Goal: Task Accomplishment & Management: Manage account settings

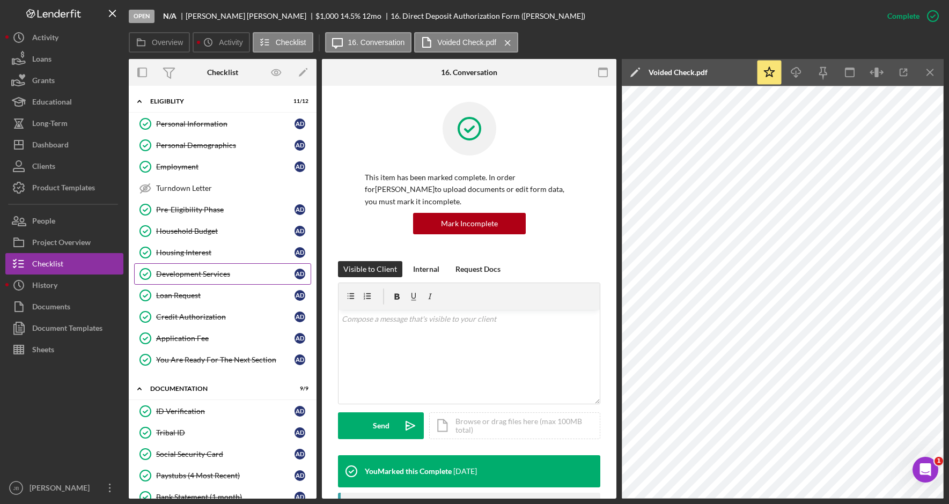
scroll to position [107, 0]
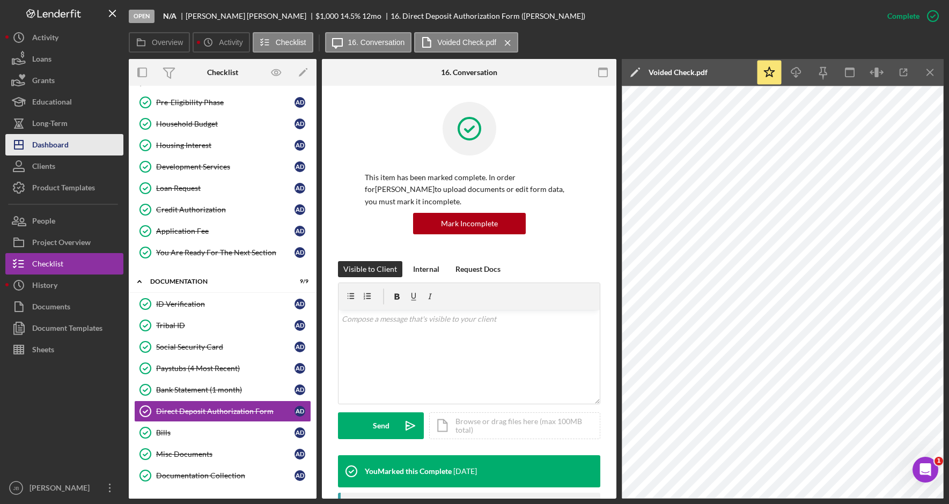
click at [82, 147] on button "Icon/Dashboard Dashboard" at bounding box center [64, 144] width 118 height 21
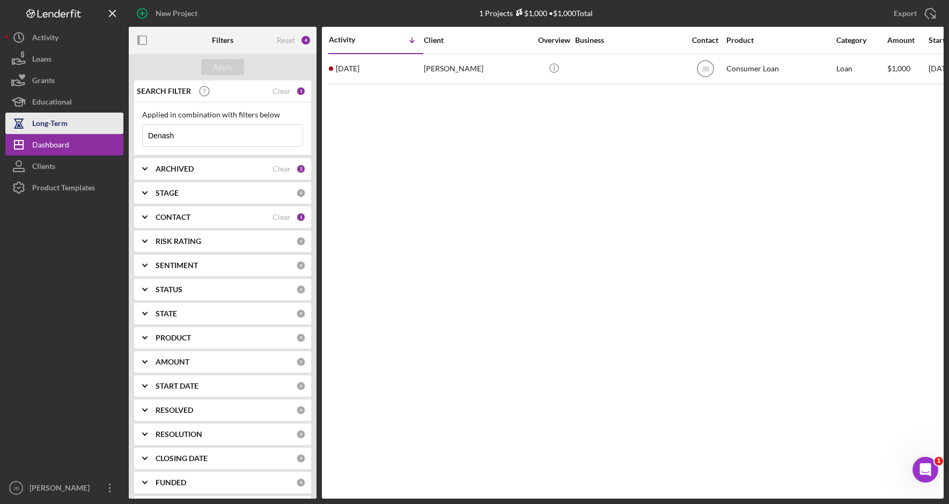
drag, startPoint x: 171, startPoint y: 135, endPoint x: 113, endPoint y: 126, distance: 58.5
click at [115, 128] on div "New Project 1 Projects $1,000 • $1,000 Total Denash Export Icon/Export Filters …" at bounding box center [474, 249] width 938 height 499
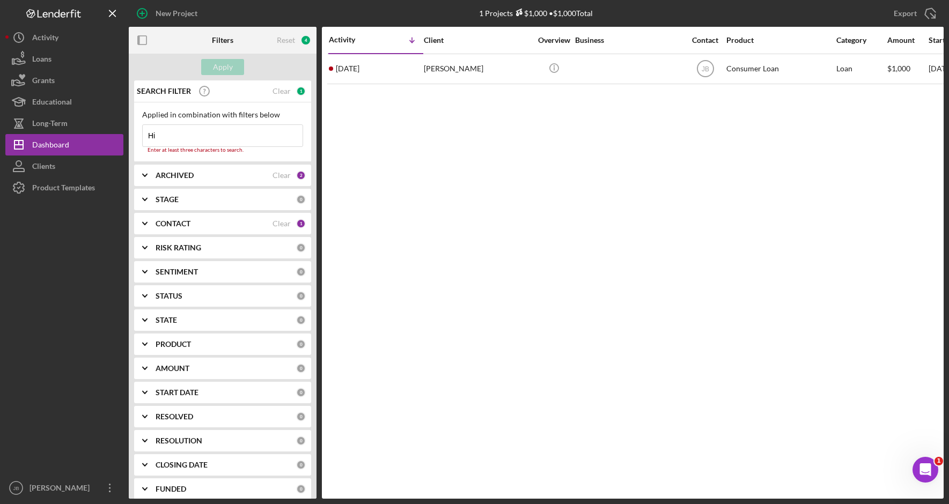
type input "[PERSON_NAME]"
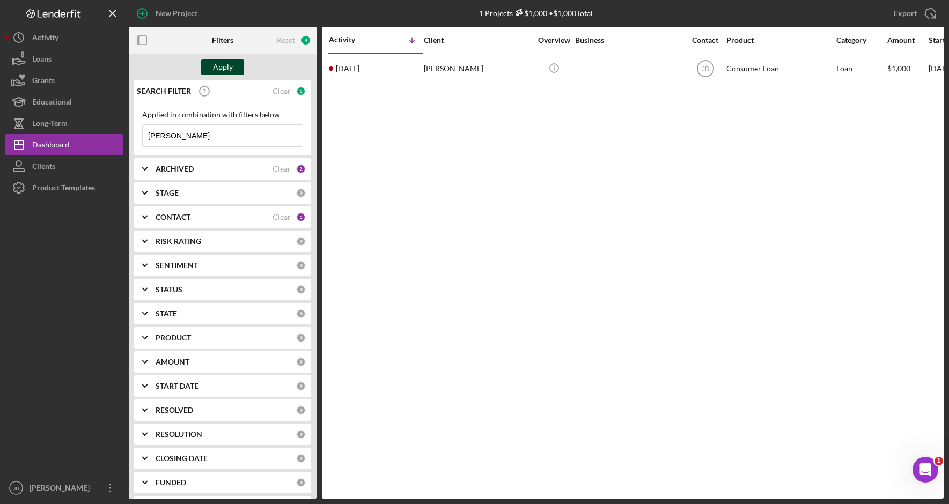
click at [236, 72] on button "Apply" at bounding box center [222, 67] width 43 height 16
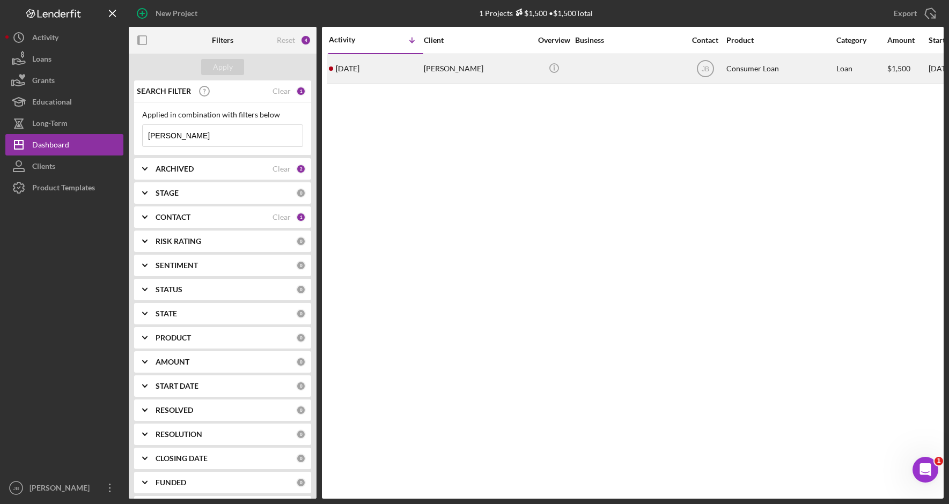
click at [449, 68] on div "[PERSON_NAME]" at bounding box center [477, 69] width 107 height 28
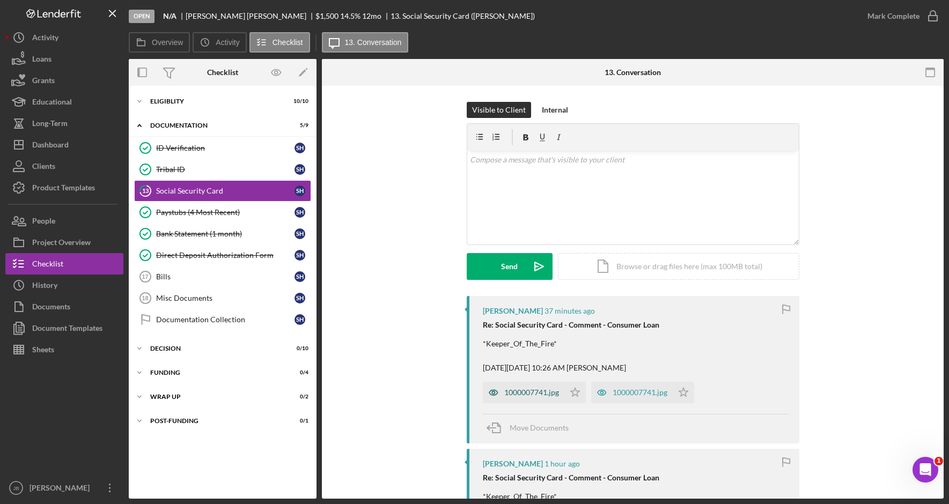
click at [521, 393] on div "1000007741.jpg" at bounding box center [531, 392] width 55 height 9
click at [612, 392] on div "1000007741.jpg" at bounding box center [639, 392] width 55 height 9
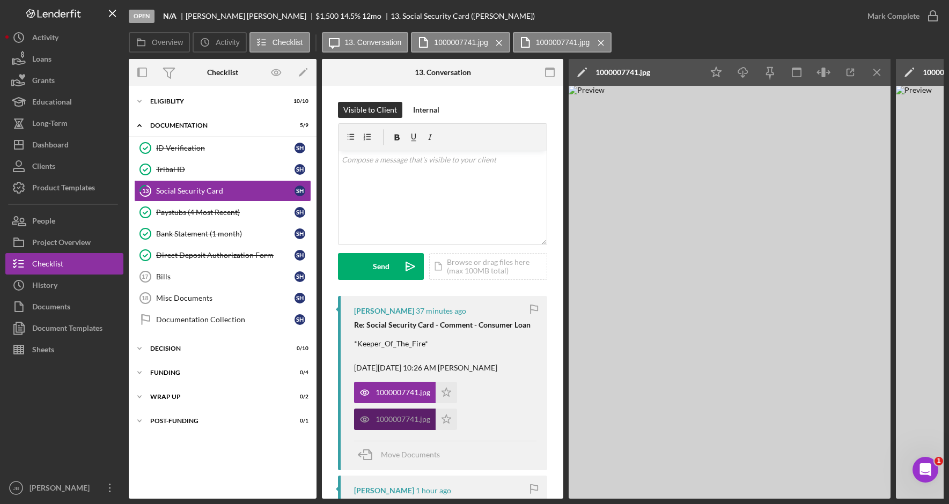
click at [416, 416] on div "1000007741.jpg" at bounding box center [402, 419] width 55 height 9
click at [425, 397] on div "1000007741.jpg" at bounding box center [395, 392] width 82 height 21
click at [428, 417] on div "1000007741.jpg" at bounding box center [402, 419] width 55 height 9
click at [882, 71] on icon "Icon/Menu Close" at bounding box center [877, 73] width 24 height 24
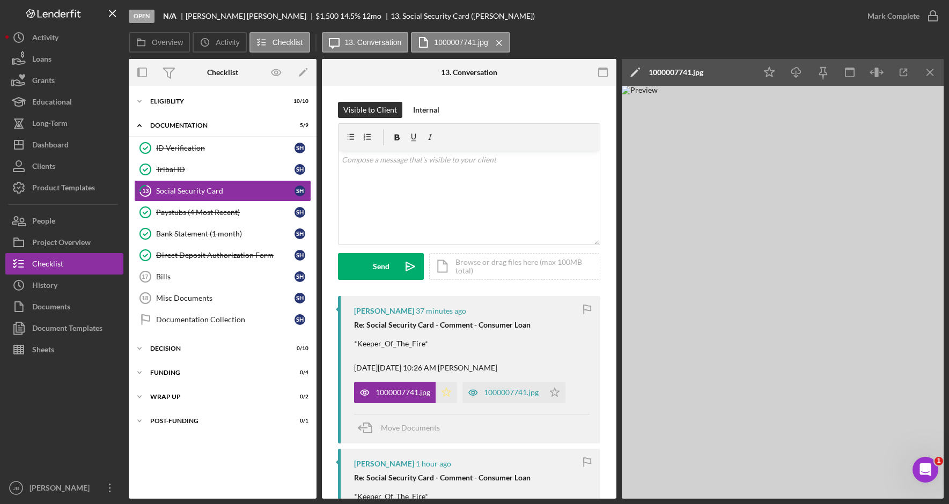
click at [448, 388] on icon "Icon/Star" at bounding box center [445, 392] width 21 height 21
click at [556, 393] on icon "Icon/Star" at bounding box center [554, 392] width 21 height 21
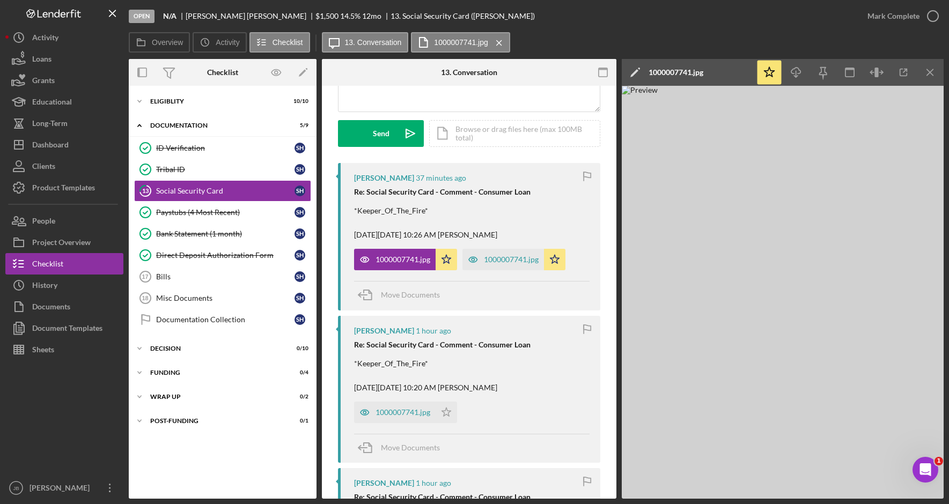
scroll to position [161, 0]
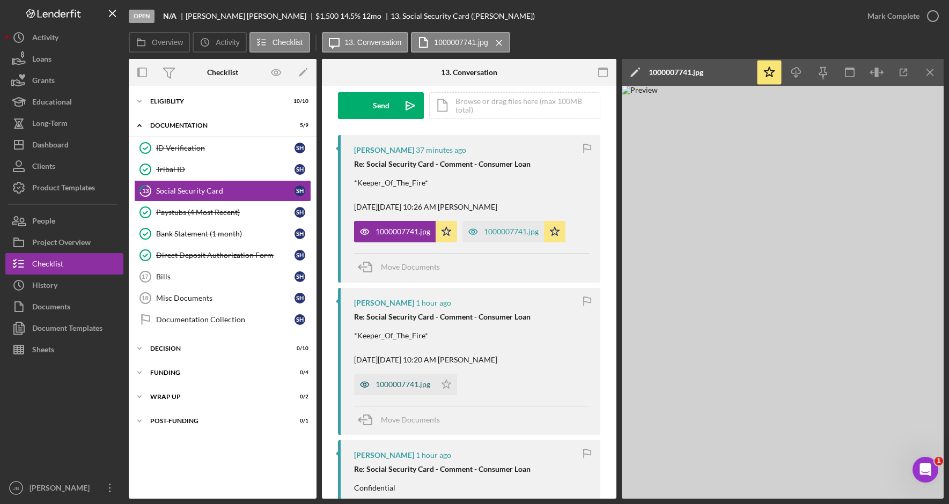
click at [401, 389] on div "1000007741.jpg" at bounding box center [402, 384] width 55 height 9
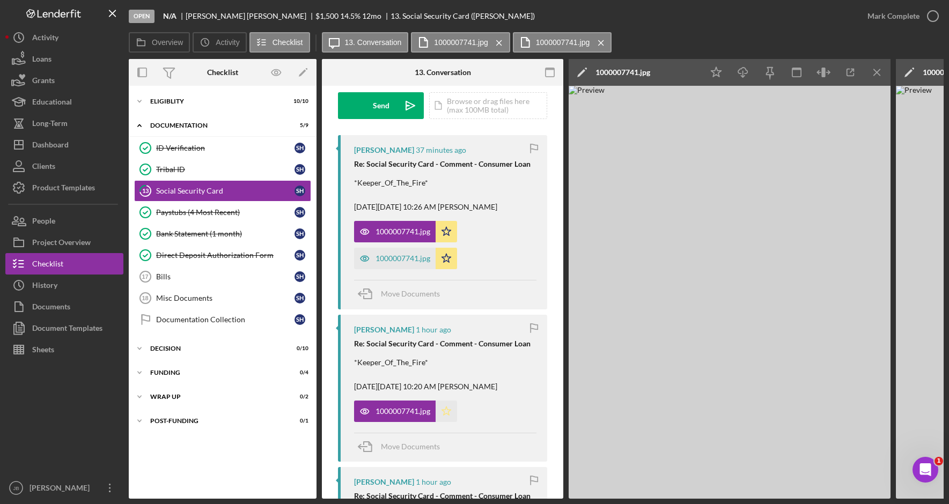
click at [450, 412] on icon "Icon/Star" at bounding box center [445, 411] width 21 height 21
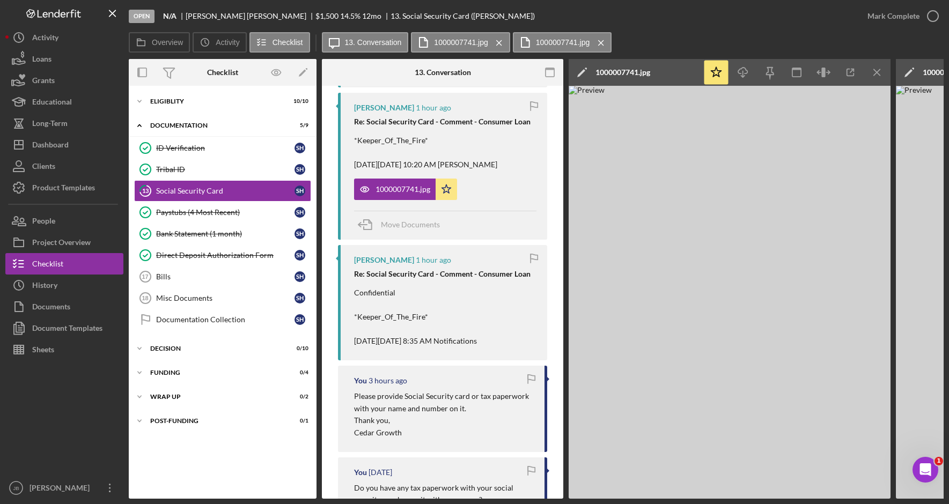
scroll to position [337, 0]
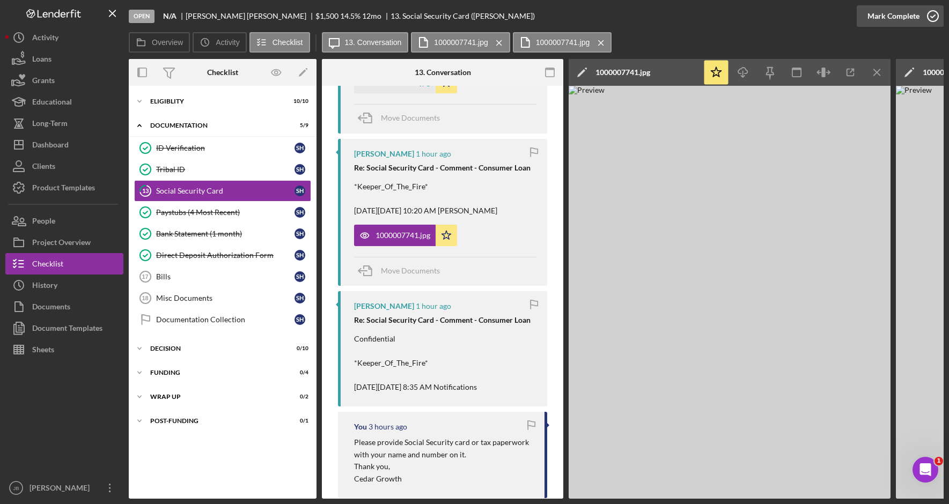
click at [930, 16] on icon "button" at bounding box center [932, 16] width 27 height 27
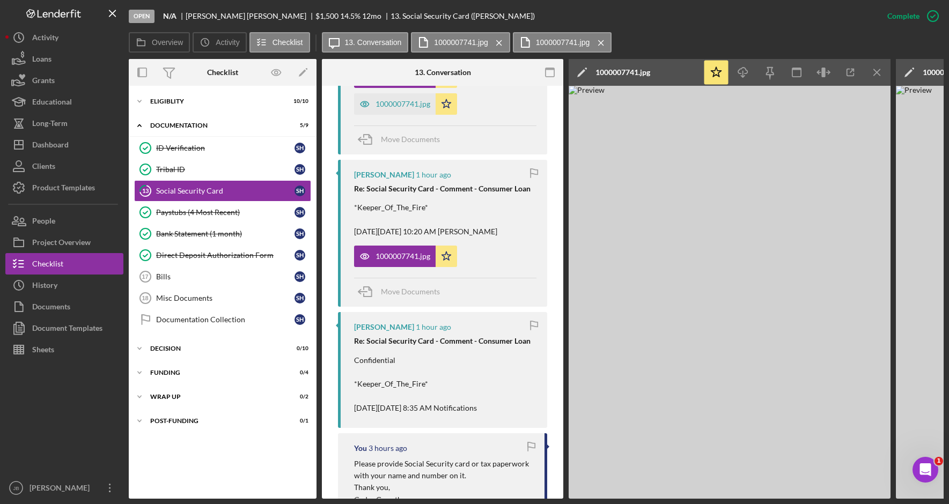
scroll to position [534, 0]
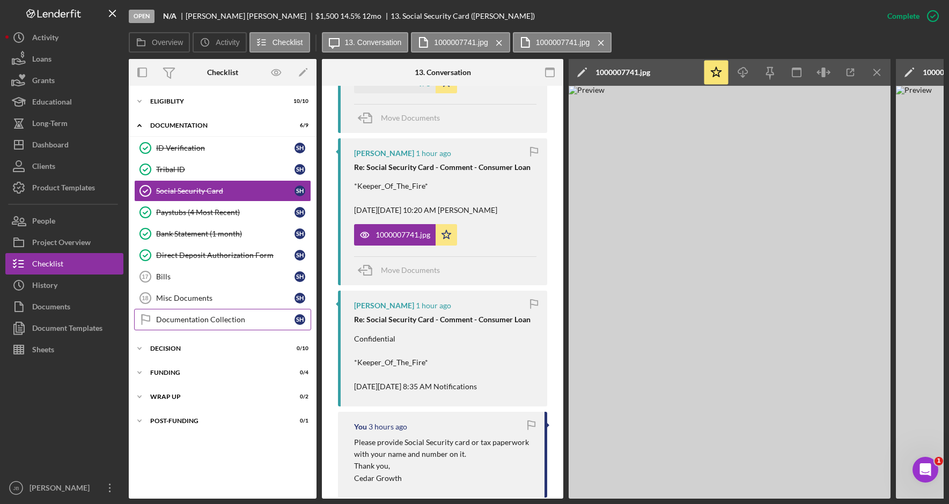
click at [200, 321] on div "Documentation Collection" at bounding box center [225, 319] width 138 height 9
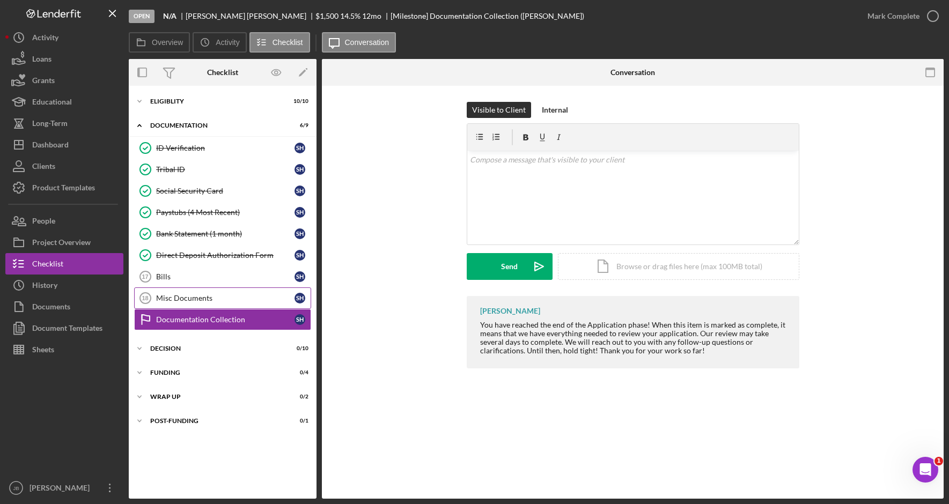
click at [197, 302] on div "Misc Documents" at bounding box center [225, 298] width 138 height 9
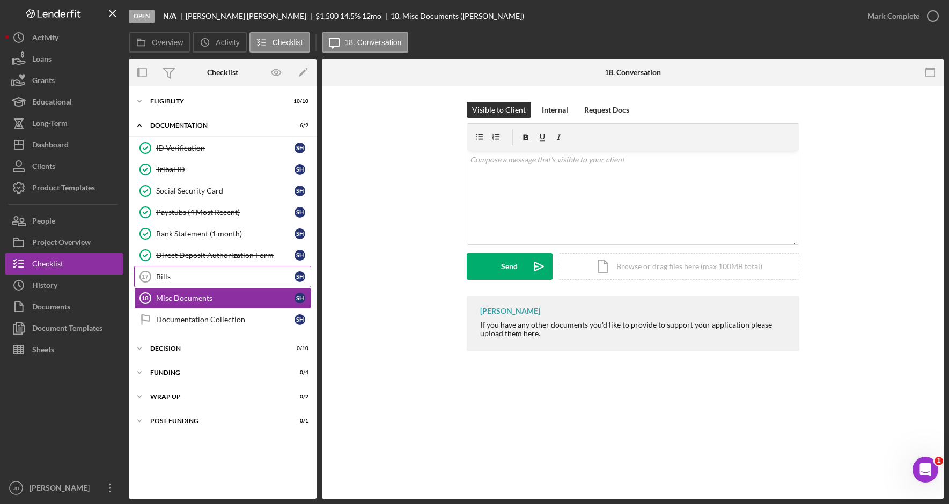
click at [226, 275] on div "Bills" at bounding box center [225, 276] width 138 height 9
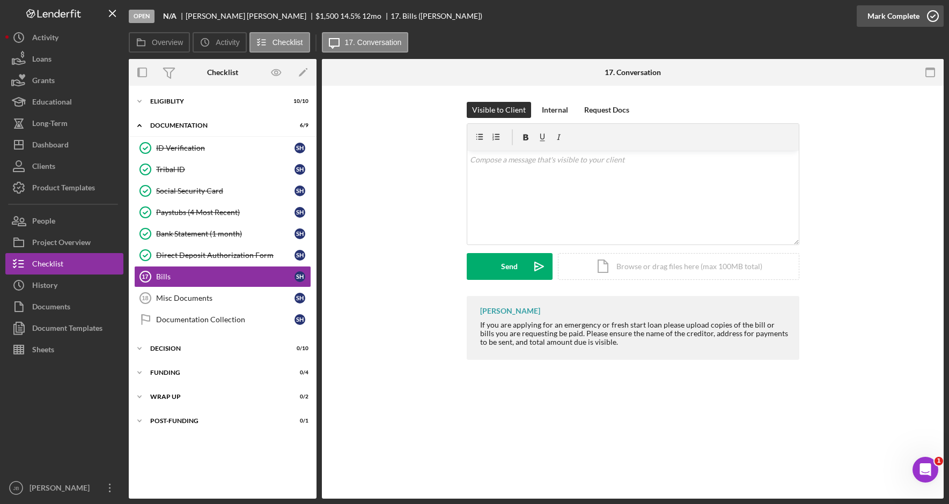
click at [934, 12] on icon "button" at bounding box center [932, 16] width 27 height 27
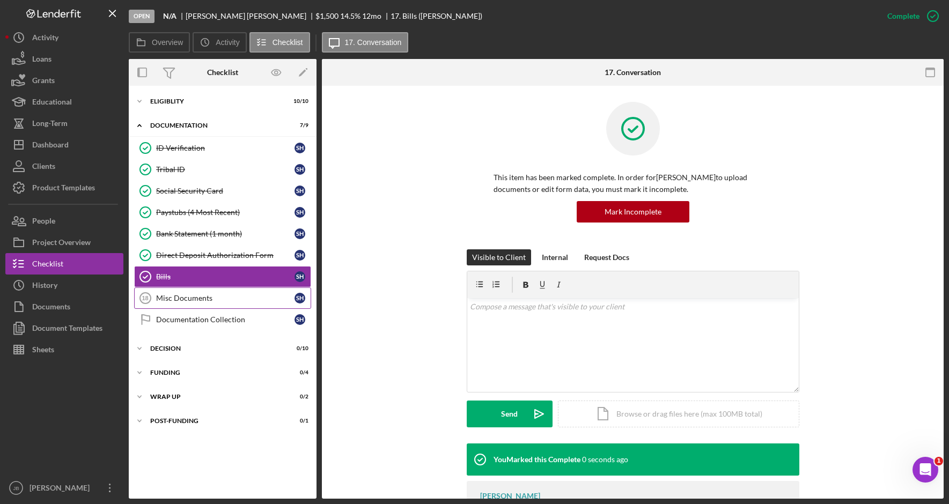
click at [272, 301] on div "Misc Documents" at bounding box center [225, 298] width 138 height 9
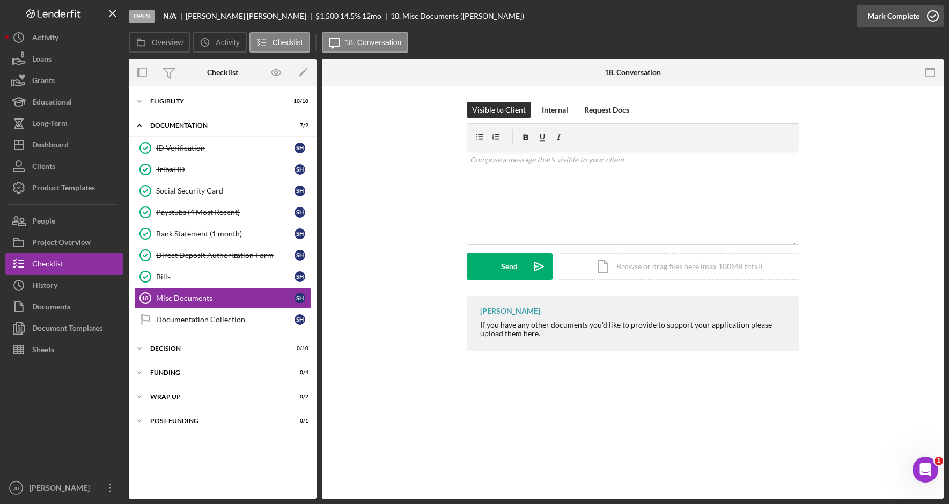
click at [934, 21] on circle "button" at bounding box center [932, 16] width 11 height 11
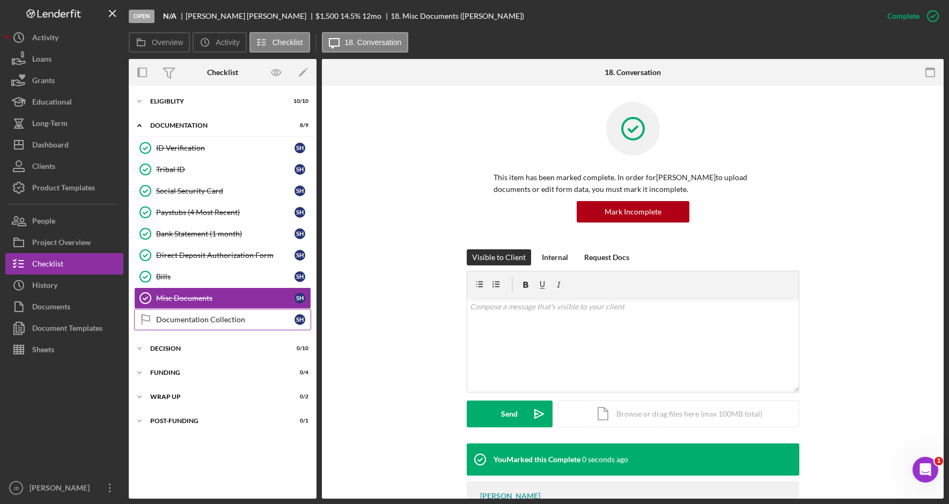
click at [261, 323] on div "Documentation Collection" at bounding box center [225, 319] width 138 height 9
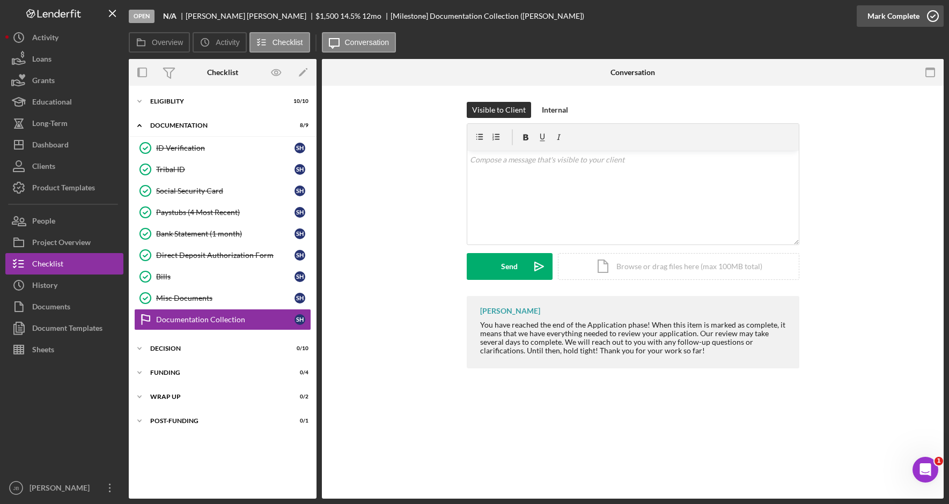
click at [938, 17] on icon "button" at bounding box center [932, 16] width 27 height 27
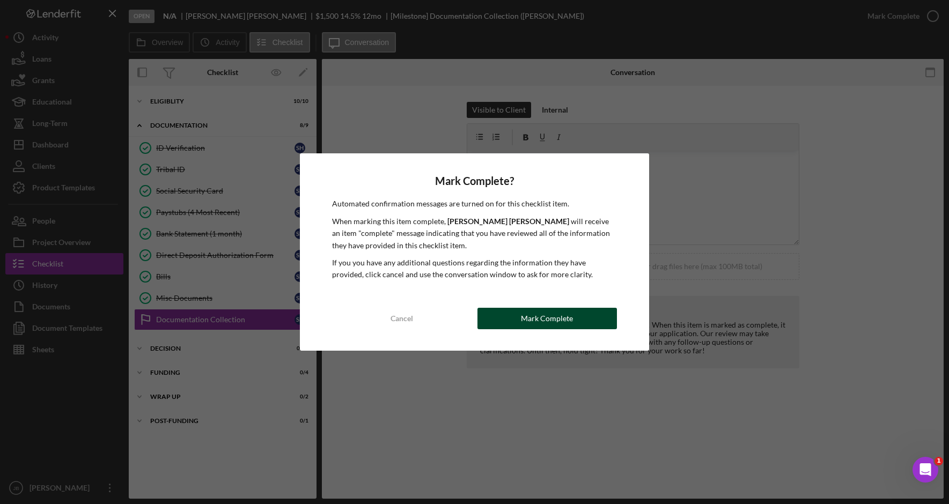
click at [514, 317] on button "Mark Complete" at bounding box center [546, 318] width 139 height 21
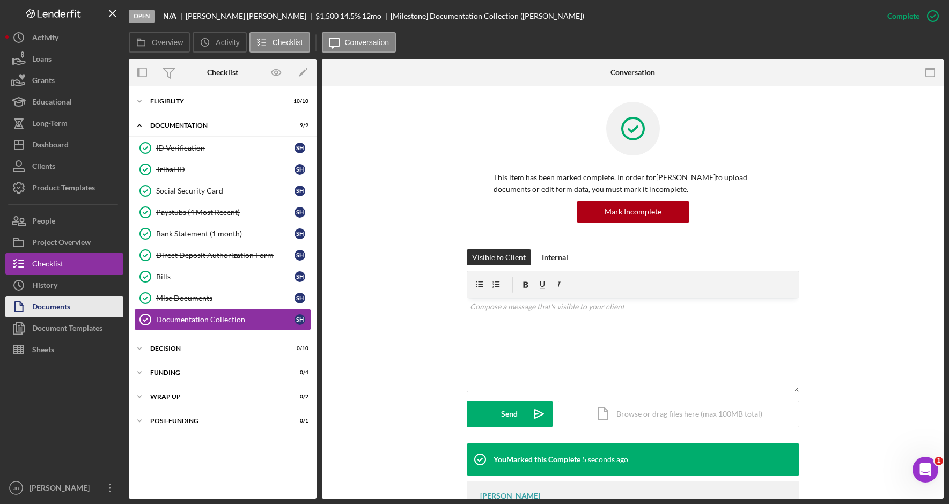
click at [90, 301] on button "Documents" at bounding box center [64, 306] width 118 height 21
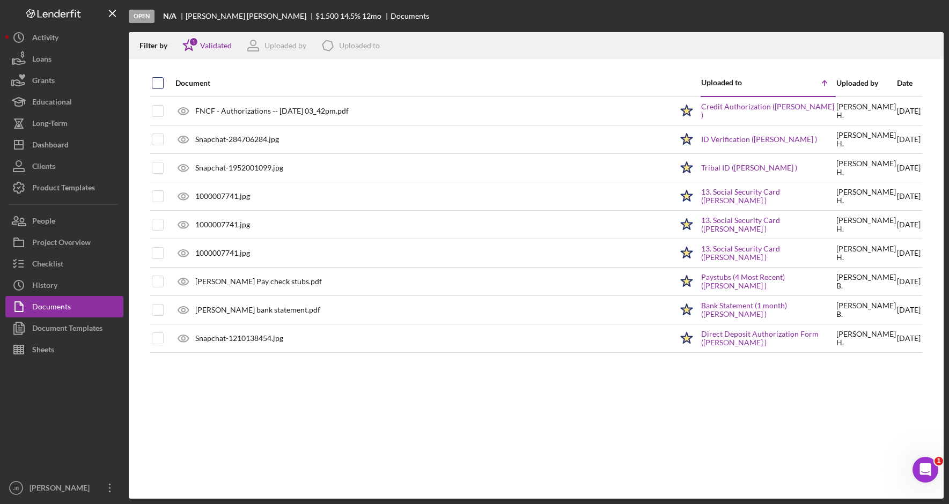
drag, startPoint x: 152, startPoint y: 78, endPoint x: 154, endPoint y: 83, distance: 5.5
click at [152, 79] on div at bounding box center [158, 83] width 12 height 12
click at [162, 83] on input "checkbox" at bounding box center [157, 83] width 11 height 11
checkbox input "true"
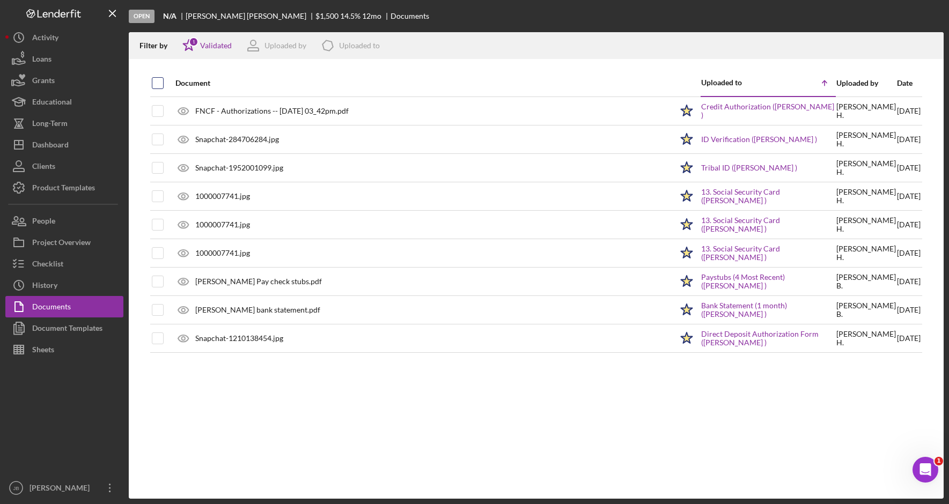
checkbox input "true"
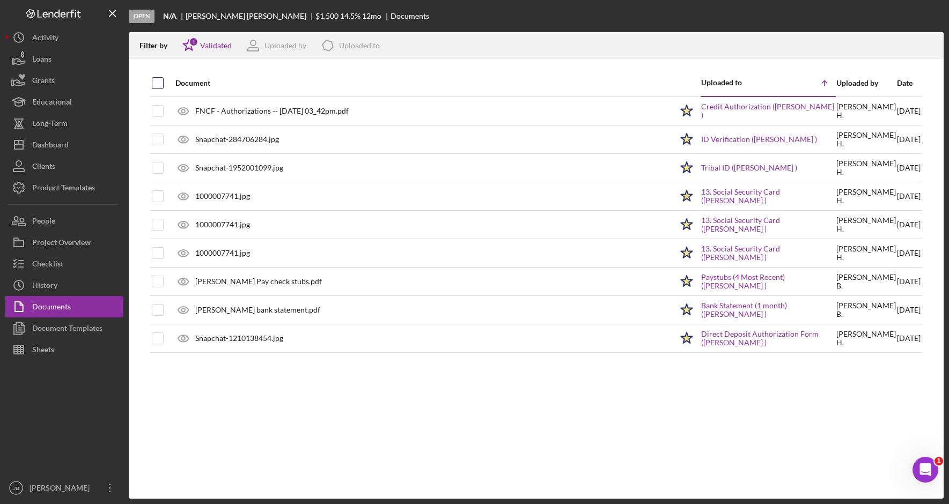
checkbox input "true"
click at [83, 262] on button "Checklist" at bounding box center [64, 263] width 118 height 21
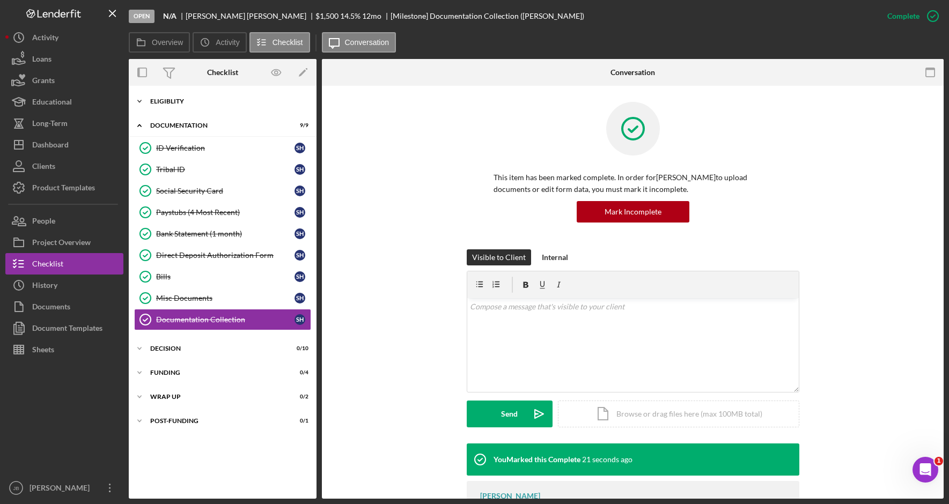
click at [141, 98] on icon "Icon/Expander" at bounding box center [139, 101] width 21 height 21
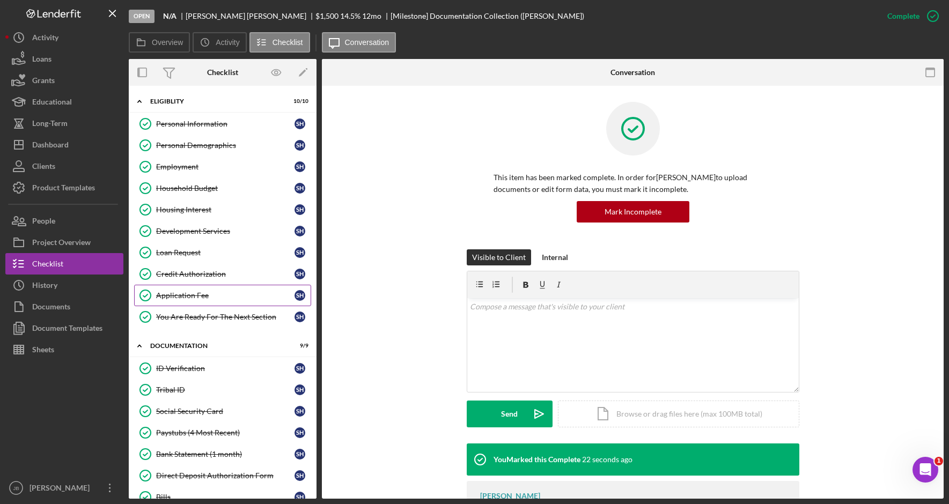
click at [220, 292] on div "Application Fee" at bounding box center [225, 295] width 138 height 9
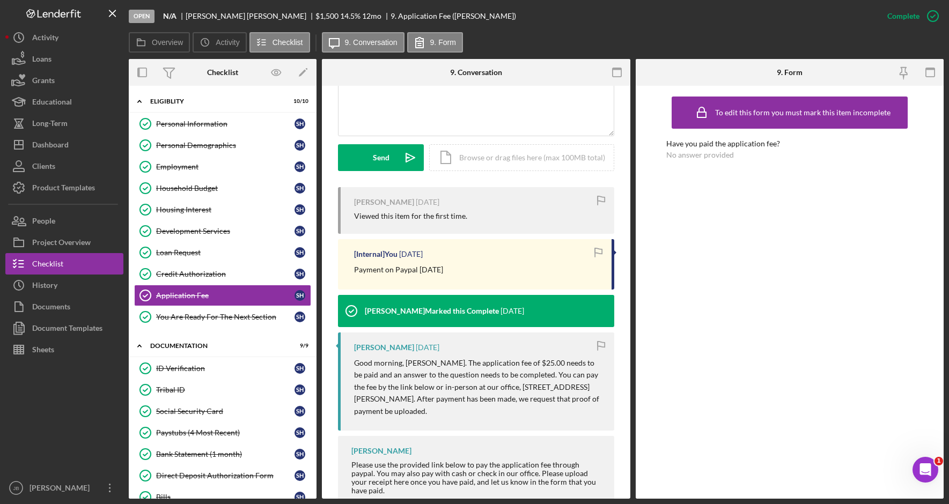
scroll to position [322, 0]
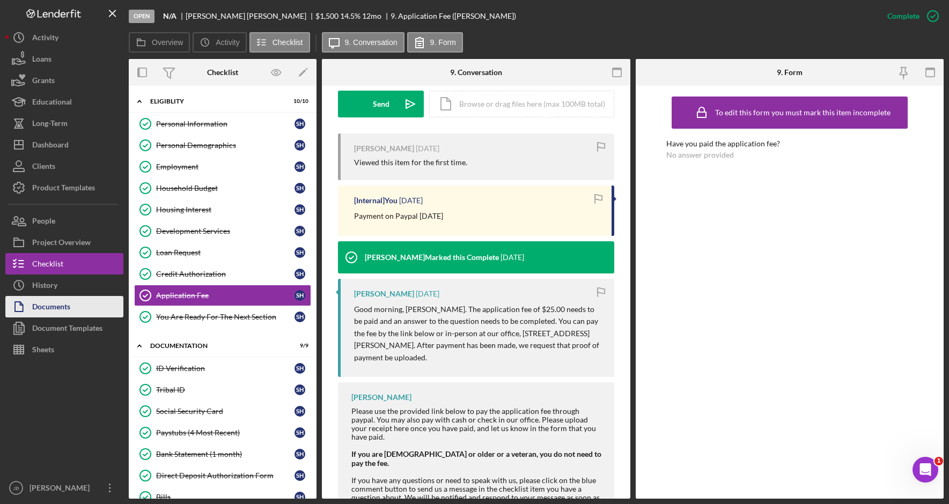
click at [76, 306] on button "Documents" at bounding box center [64, 306] width 118 height 21
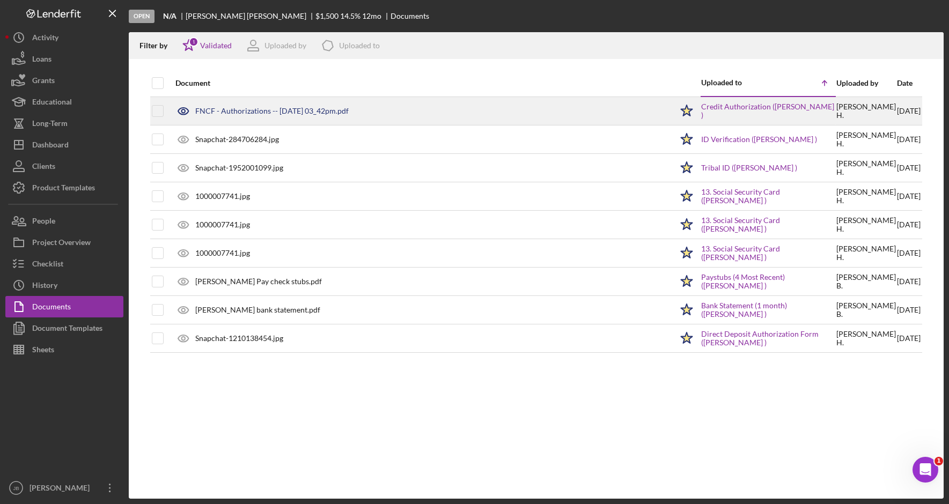
drag, startPoint x: 160, startPoint y: 86, endPoint x: 231, endPoint y: 107, distance: 73.7
click at [161, 86] on input "checkbox" at bounding box center [157, 83] width 11 height 11
checkbox input "true"
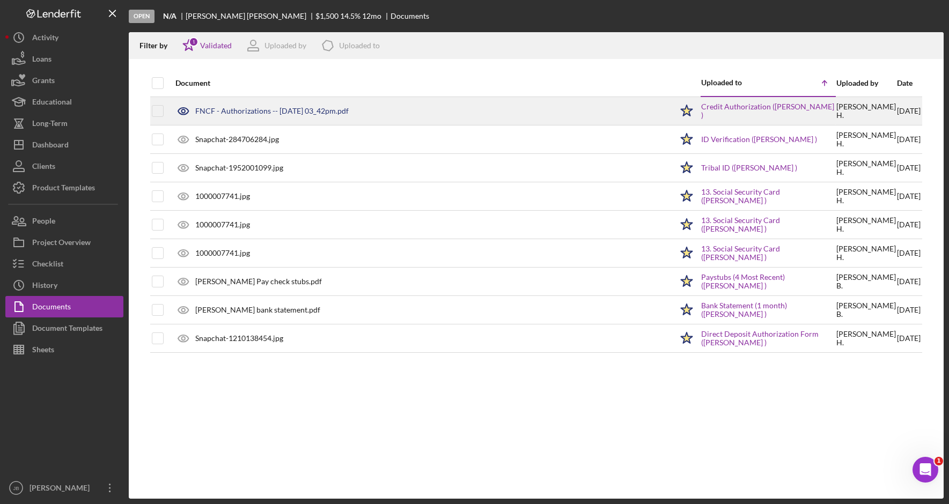
checkbox input "true"
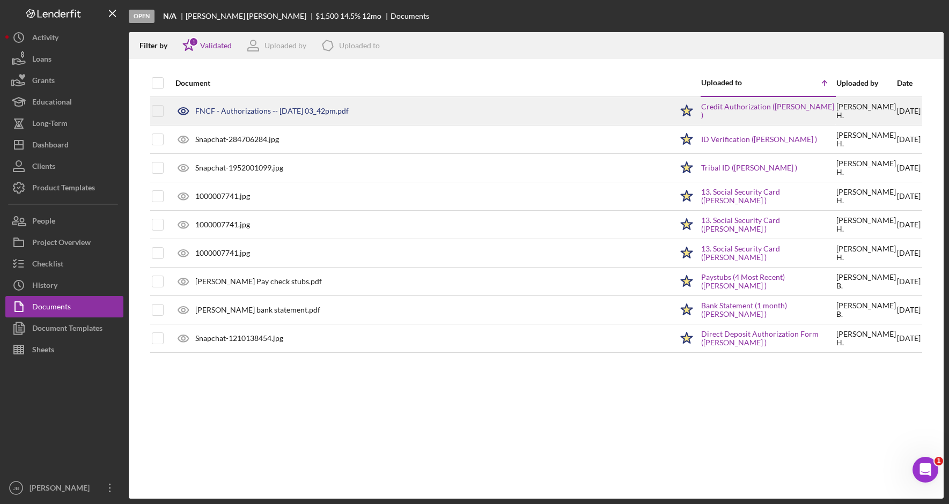
checkbox input "true"
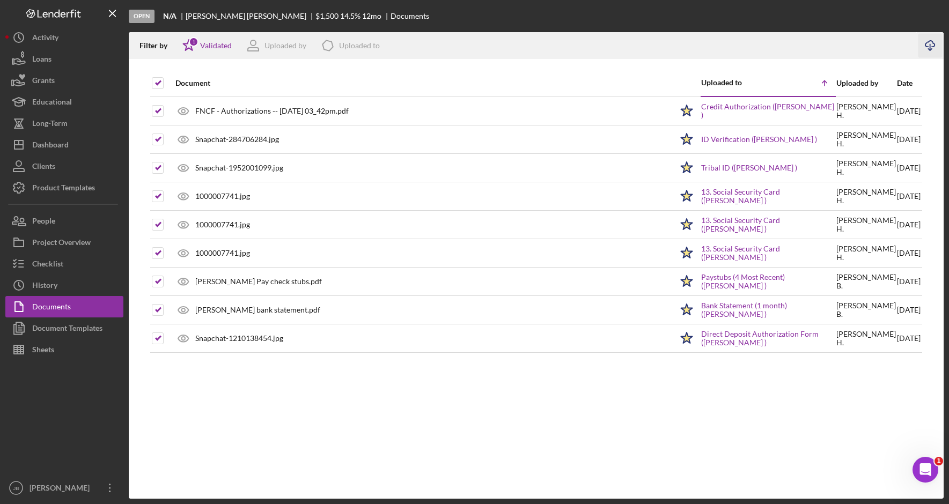
click at [931, 47] on icon "button" at bounding box center [929, 44] width 9 height 6
click at [71, 266] on button "Checklist" at bounding box center [64, 263] width 118 height 21
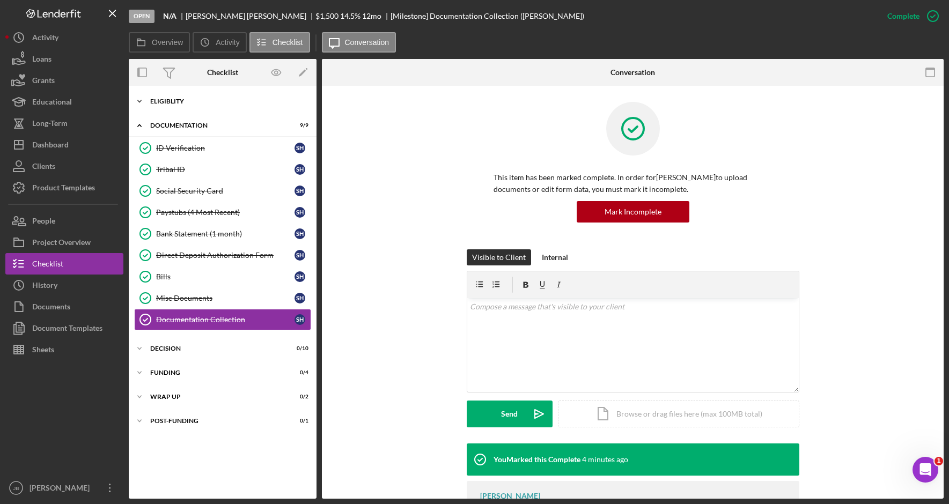
click at [206, 105] on div "Icon/Expander Eligiblity 10 / 10" at bounding box center [223, 101] width 188 height 21
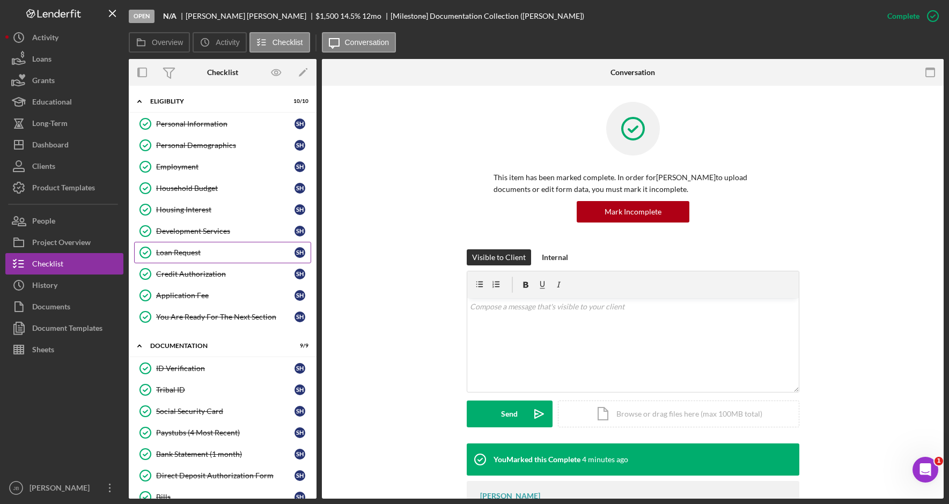
click at [226, 247] on link "Loan Request Loan Request S H" at bounding box center [222, 252] width 177 height 21
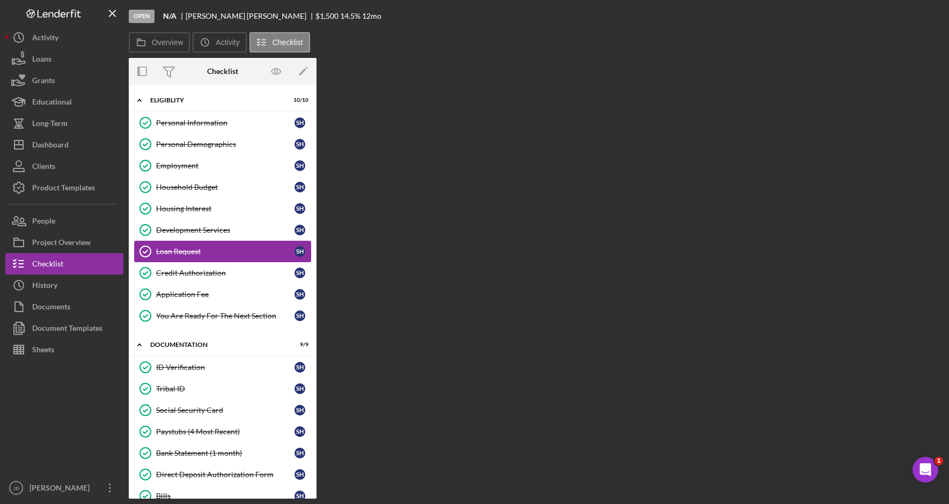
click at [226, 247] on div "Loan Request" at bounding box center [225, 251] width 138 height 9
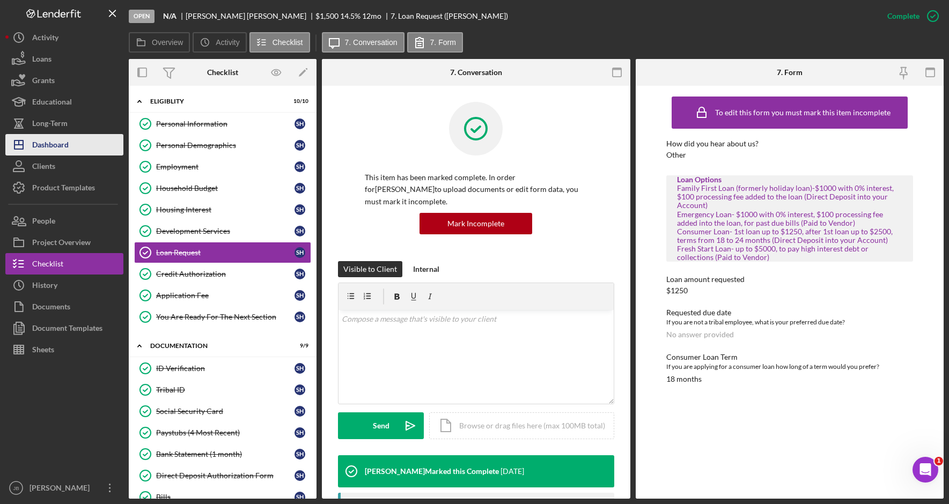
click at [62, 142] on div "Dashboard" at bounding box center [50, 146] width 36 height 24
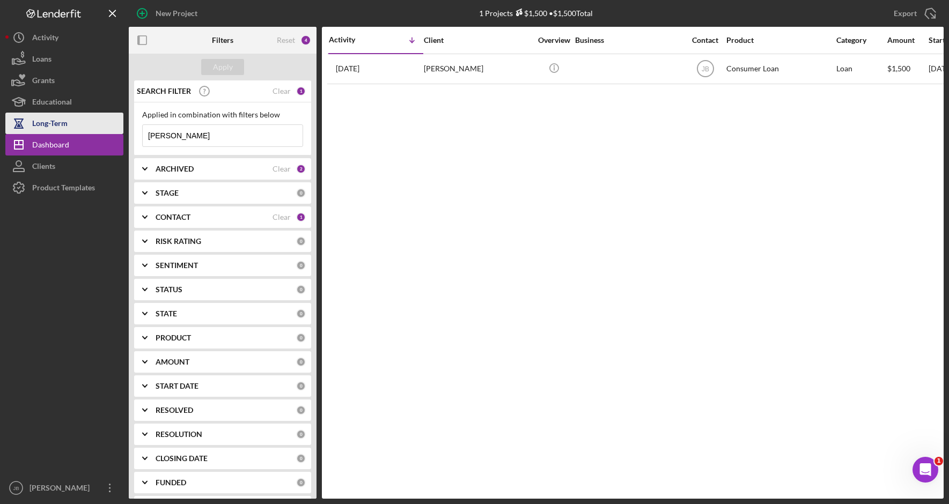
drag, startPoint x: 219, startPoint y: 138, endPoint x: 108, endPoint y: 123, distance: 112.5
click at [108, 123] on div "New Project 1 Projects $1,500 • $1,500 Total [PERSON_NAME] Export Icon/Export F…" at bounding box center [474, 249] width 938 height 499
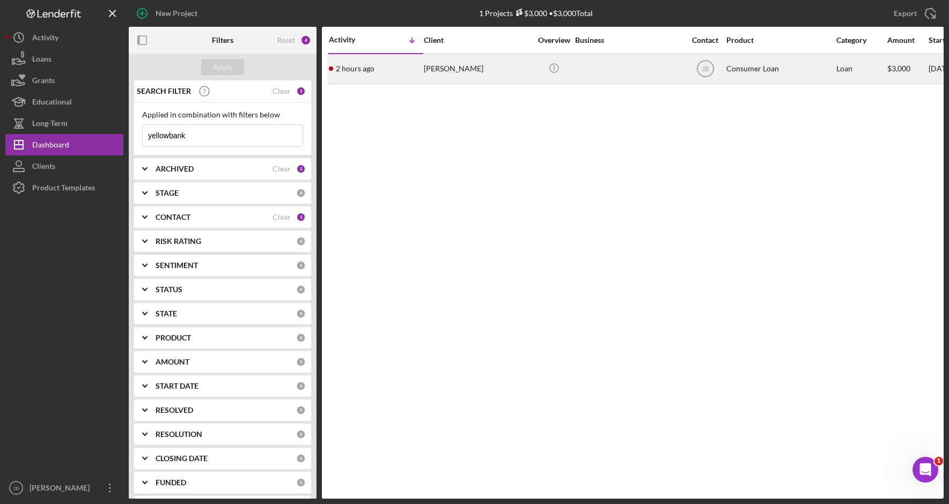
type input "yellowbank"
click at [476, 64] on div "[PERSON_NAME]" at bounding box center [477, 69] width 107 height 28
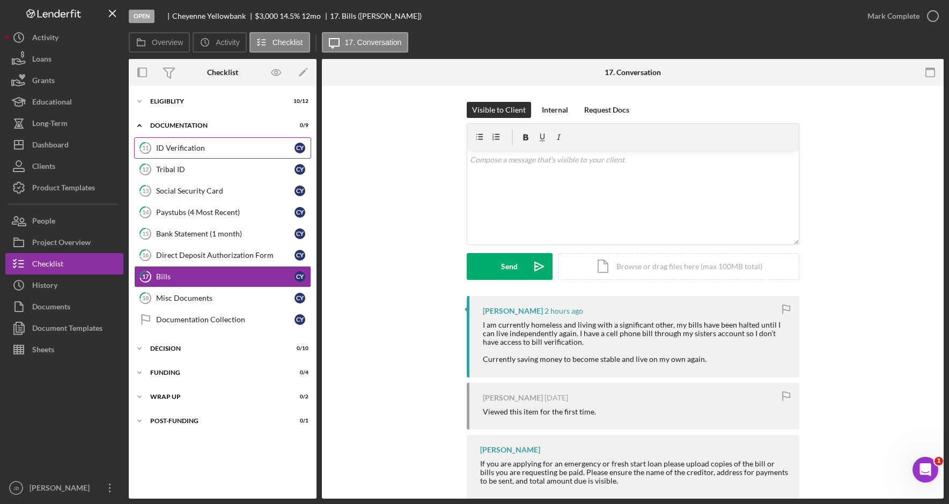
click at [231, 149] on div "ID Verification" at bounding box center [225, 148] width 138 height 9
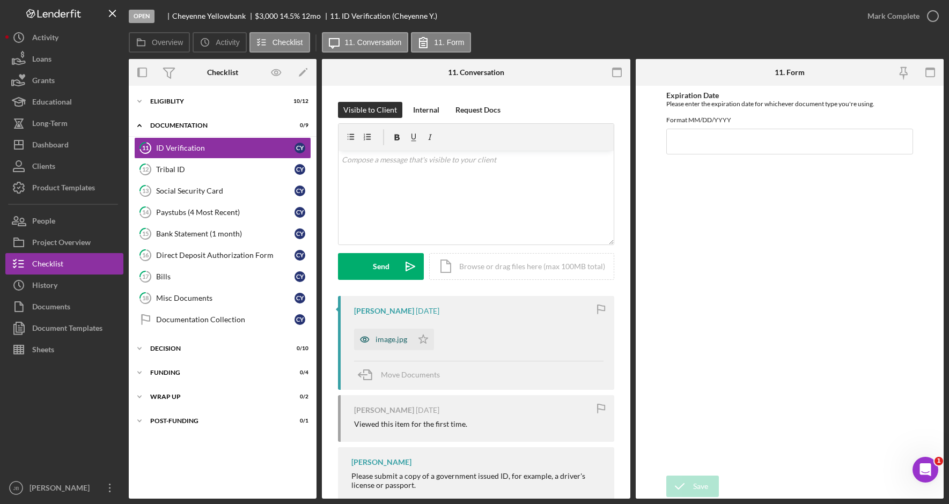
click at [385, 342] on div "image.jpg" at bounding box center [391, 339] width 32 height 9
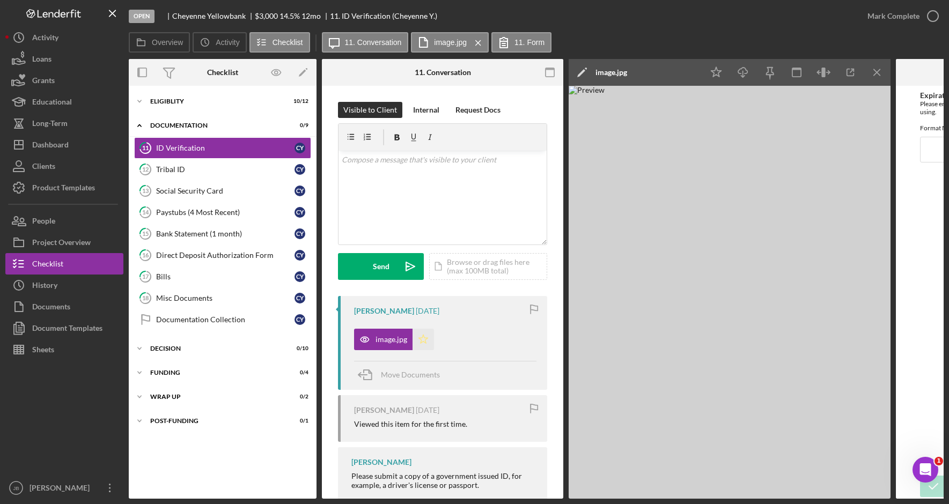
click at [420, 337] on icon "Icon/Star" at bounding box center [422, 339] width 21 height 21
click at [421, 335] on icon "Icon/Star" at bounding box center [422, 339] width 21 height 21
click at [422, 338] on icon "Icon/Star" at bounding box center [422, 339] width 21 height 21
click at [934, 14] on icon "button" at bounding box center [932, 16] width 27 height 27
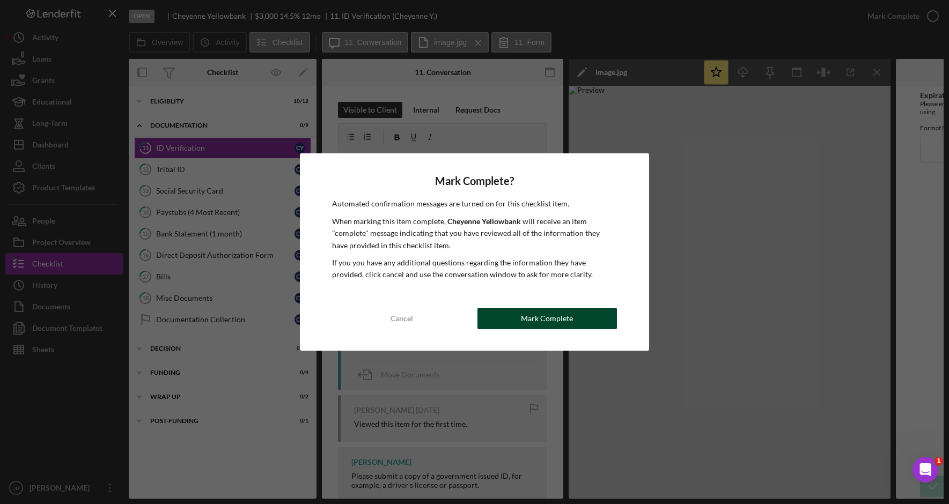
click at [527, 327] on div "Mark Complete" at bounding box center [547, 318] width 52 height 21
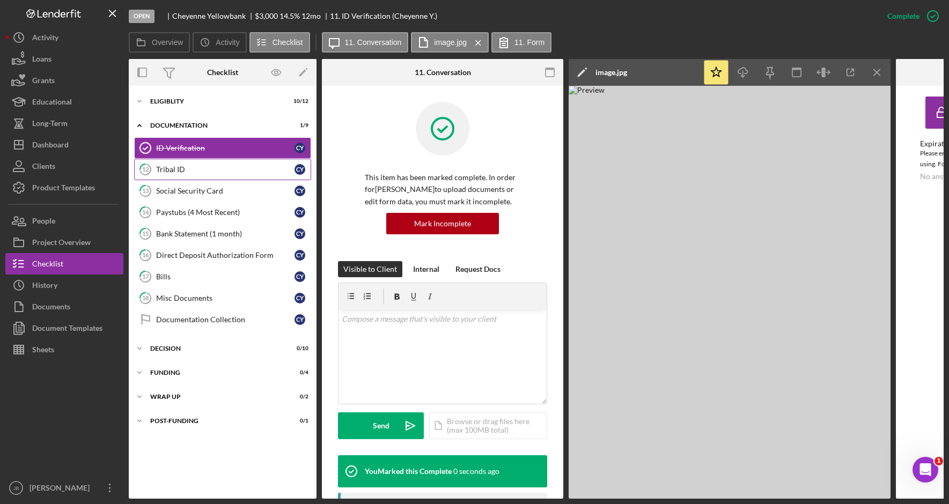
click at [206, 174] on link "12 Tribal ID C Y" at bounding box center [222, 169] width 177 height 21
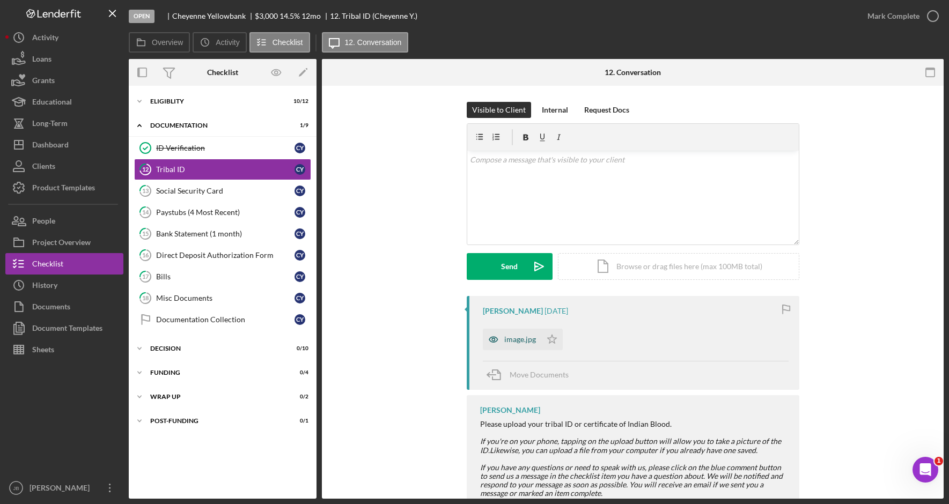
click at [512, 344] on div "image.jpg" at bounding box center [512, 339] width 58 height 21
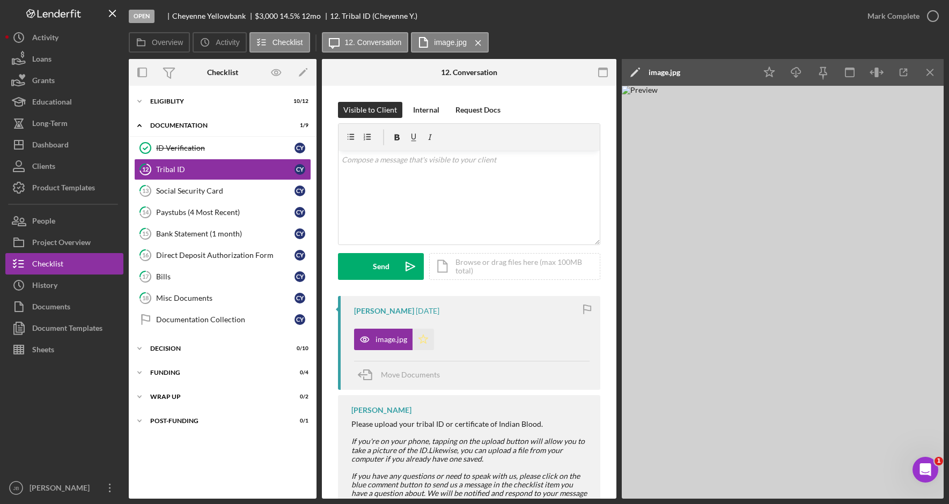
click at [426, 342] on icon "Icon/Star" at bounding box center [422, 339] width 21 height 21
click at [932, 19] on icon "button" at bounding box center [932, 16] width 27 height 27
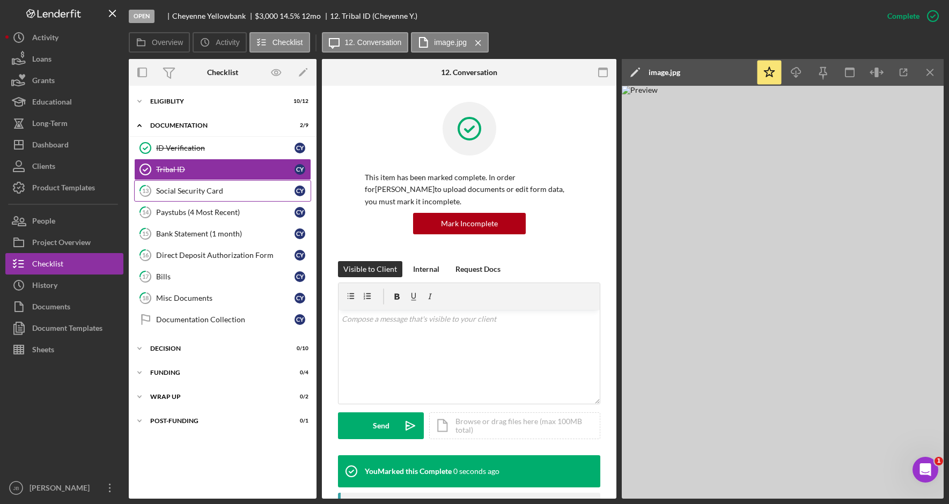
click at [240, 191] on div "Social Security Card" at bounding box center [225, 191] width 138 height 9
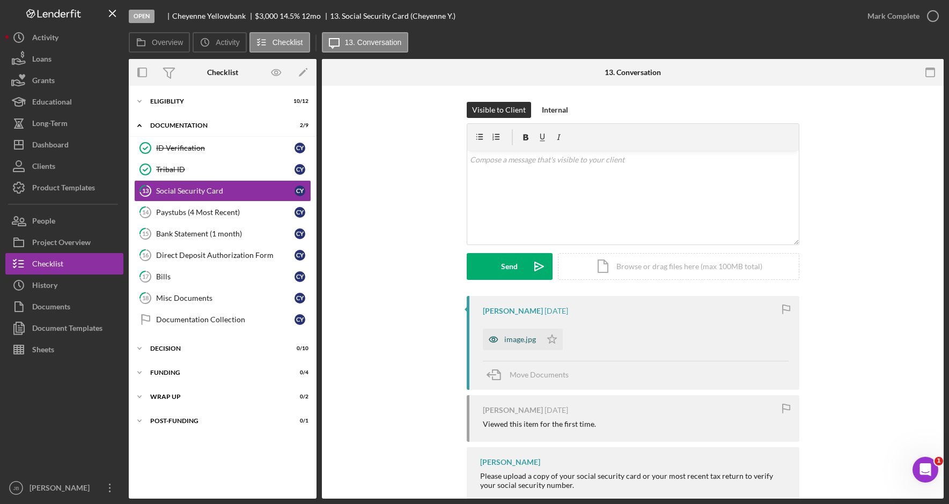
click at [516, 337] on div "image.jpg" at bounding box center [520, 339] width 32 height 9
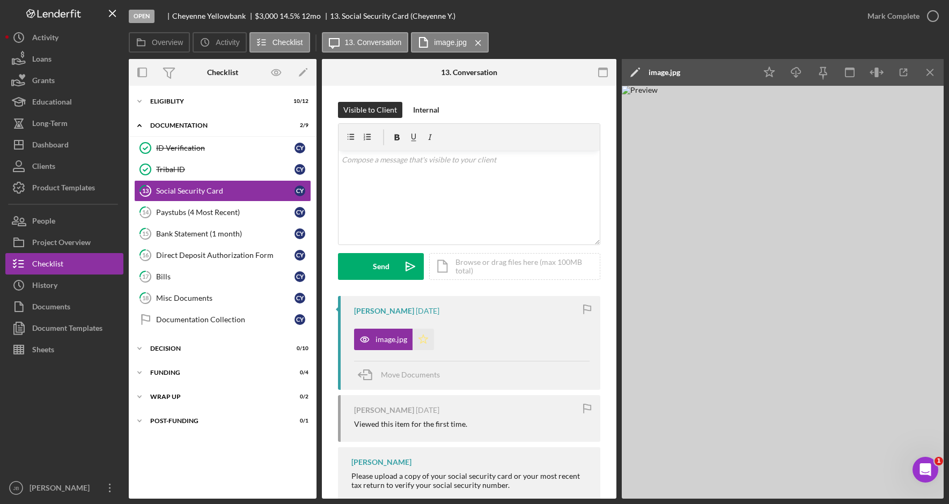
click at [424, 341] on icon "Icon/Star" at bounding box center [422, 339] width 21 height 21
click at [925, 16] on icon "button" at bounding box center [932, 16] width 27 height 27
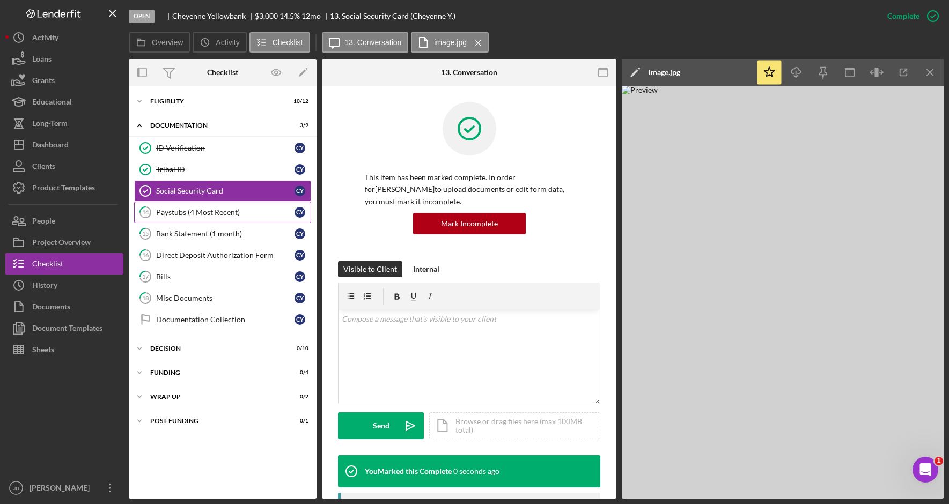
click at [227, 211] on div "Paystubs (4 Most Recent)" at bounding box center [225, 212] width 138 height 9
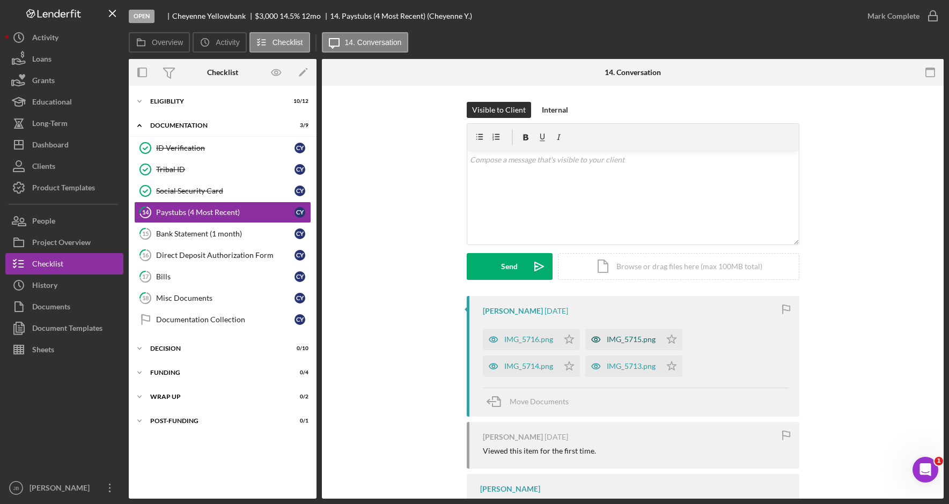
click at [525, 341] on div "IMG_5716.png" at bounding box center [528, 339] width 49 height 9
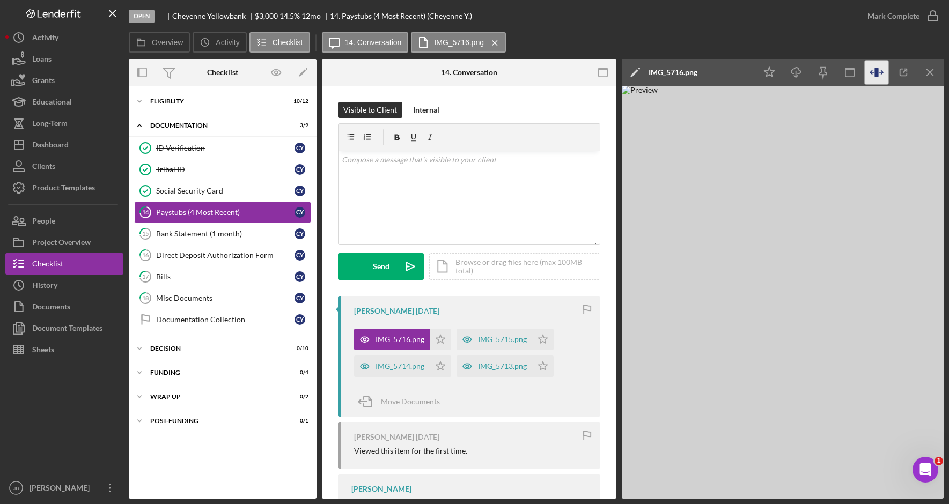
click at [885, 72] on icon "button" at bounding box center [876, 73] width 24 height 24
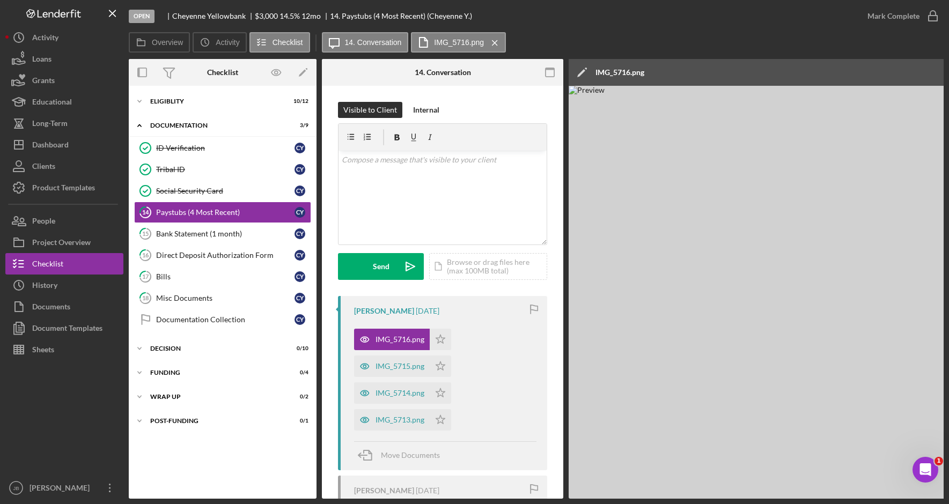
click at [885, 70] on div "Icon/Edit IMG_5716.png" at bounding box center [796, 72] width 456 height 27
click at [801, 73] on div "Icon/Edit IMG_5716.png" at bounding box center [796, 72] width 456 height 27
click at [490, 38] on icon "Icon/Menu Close" at bounding box center [494, 42] width 19 height 27
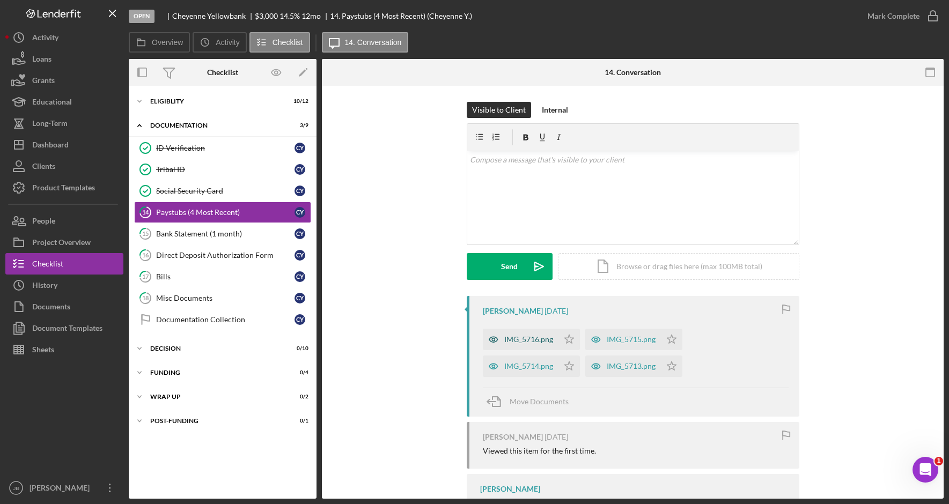
click at [526, 343] on div "IMG_5716.png" at bounding box center [528, 339] width 49 height 9
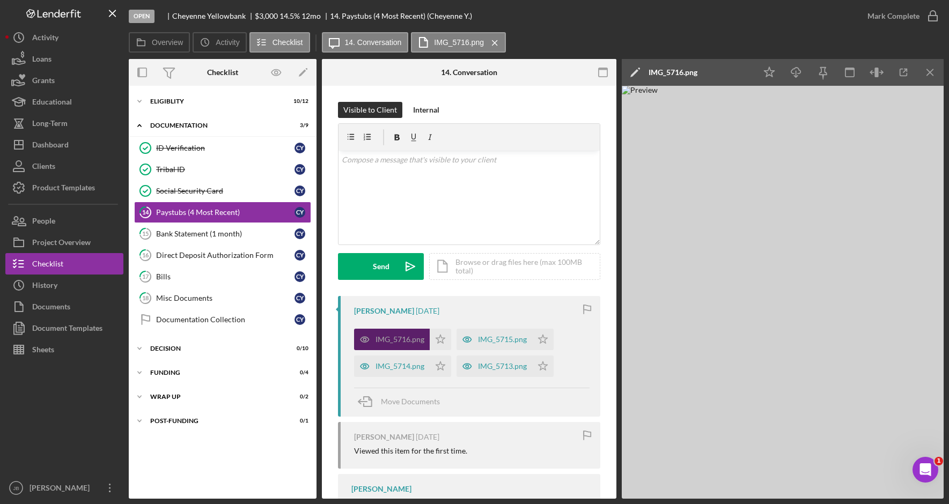
click at [526, 343] on div "IMG_5715.png" at bounding box center [502, 339] width 49 height 9
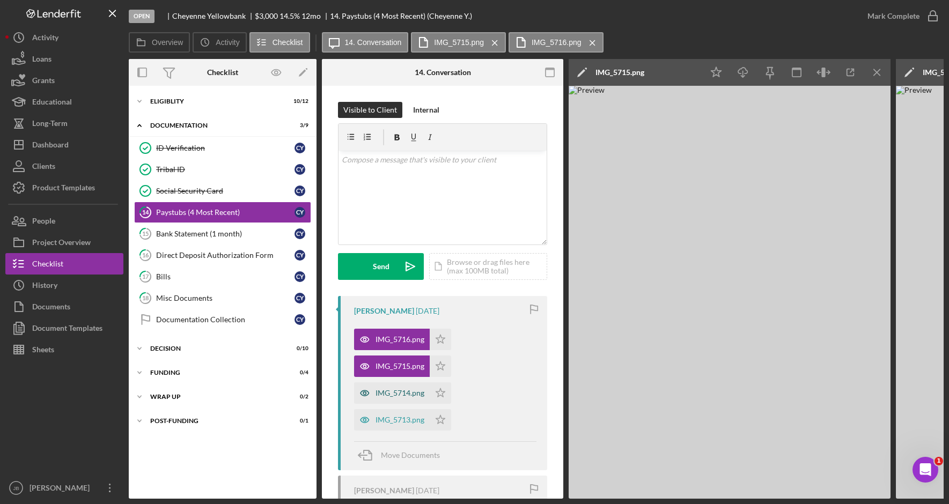
click at [409, 395] on div "IMG_5714.png" at bounding box center [399, 393] width 49 height 9
click at [408, 416] on div "IMG_5713.png" at bounding box center [399, 420] width 49 height 9
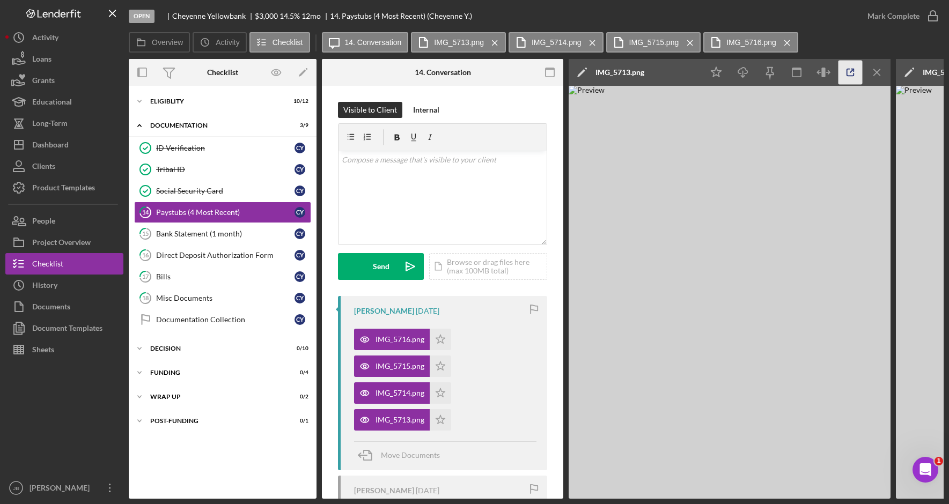
click at [854, 70] on icon "button" at bounding box center [850, 73] width 24 height 24
click at [791, 44] on icon "Icon/Menu Close" at bounding box center [787, 42] width 19 height 27
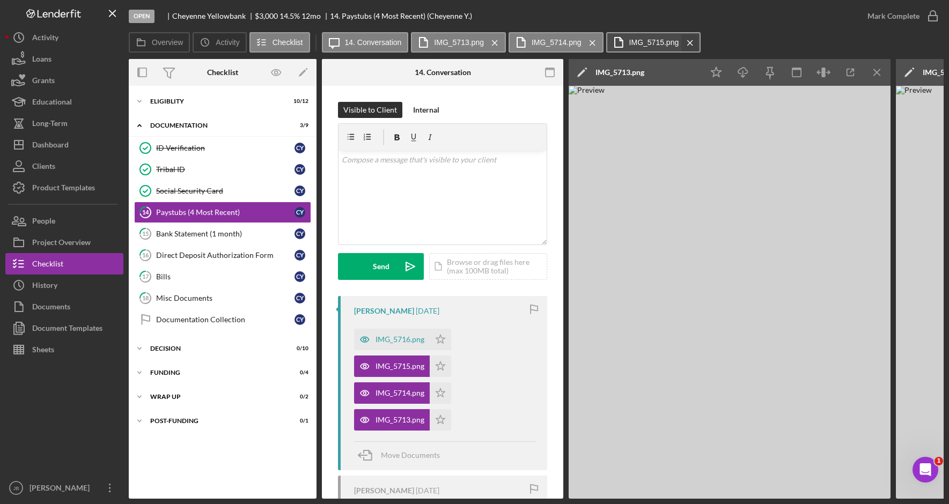
click at [690, 40] on icon "Icon/Menu Close" at bounding box center [689, 42] width 19 height 27
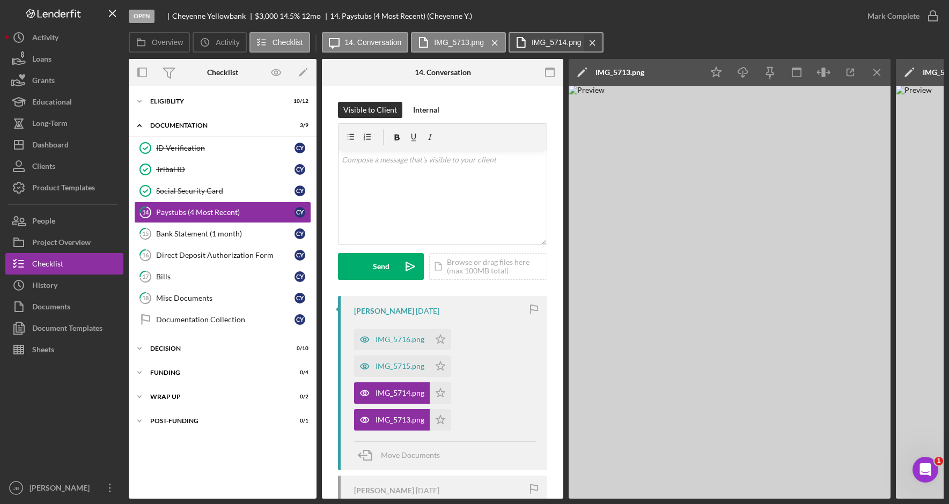
click at [587, 39] on icon "Icon/Menu Close" at bounding box center [592, 42] width 19 height 27
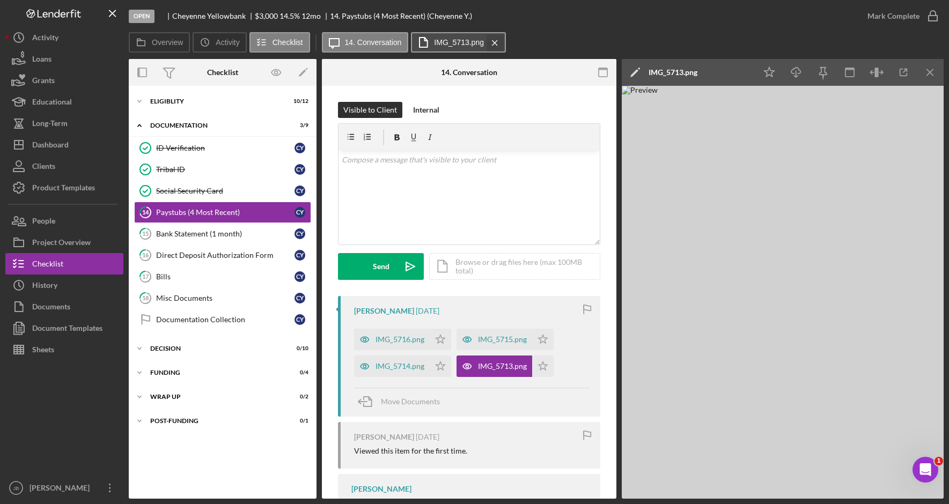
click at [498, 40] on icon "Icon/Menu Close" at bounding box center [494, 42] width 19 height 27
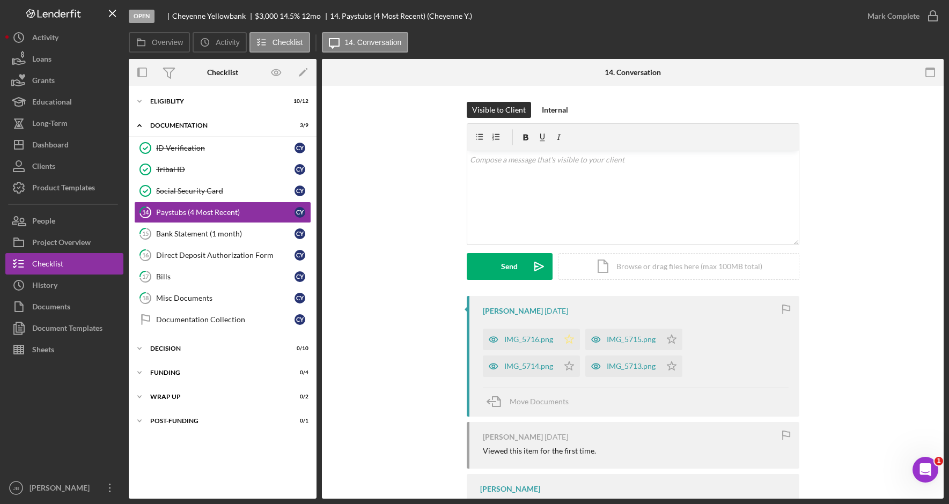
click at [563, 339] on icon "Icon/Star" at bounding box center [568, 339] width 21 height 21
click at [564, 365] on icon "Icon/Star" at bounding box center [568, 366] width 21 height 21
click at [668, 335] on icon "Icon/Star" at bounding box center [671, 339] width 21 height 21
click at [667, 363] on icon "Icon/Star" at bounding box center [671, 366] width 21 height 21
click at [926, 21] on icon "button" at bounding box center [932, 16] width 27 height 27
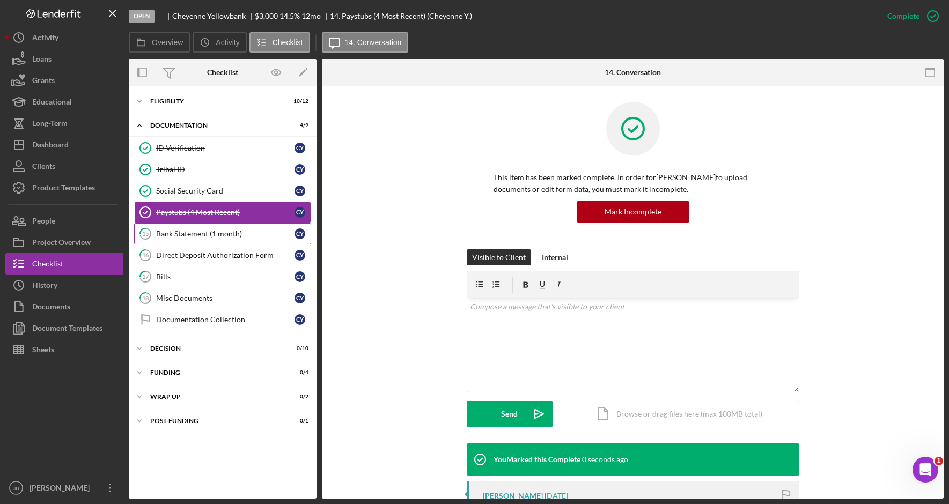
click at [188, 226] on link "15 Bank Statement (1 month) C Y" at bounding box center [222, 233] width 177 height 21
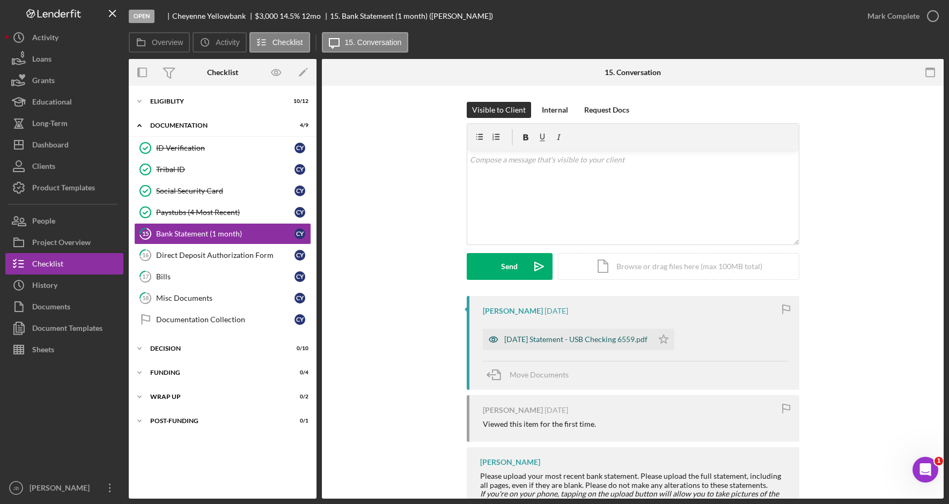
click at [568, 349] on div "[DATE] Statement - USB Checking 6559.pdf" at bounding box center [568, 339] width 170 height 21
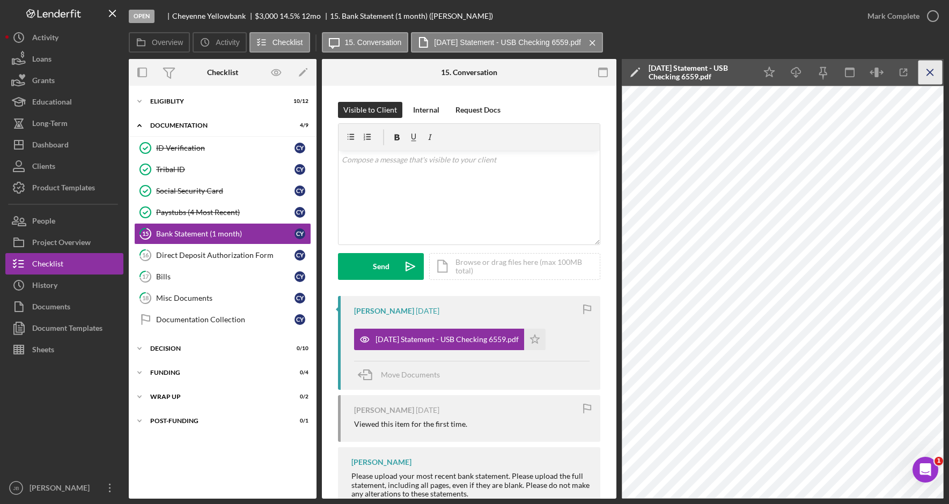
click at [929, 73] on line "button" at bounding box center [930, 72] width 6 height 6
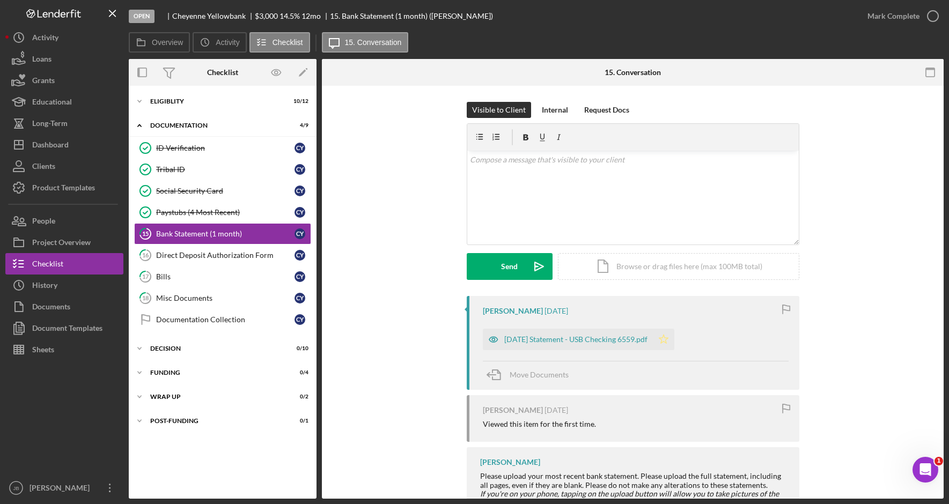
click at [674, 339] on icon "Icon/Star" at bounding box center [663, 339] width 21 height 21
click at [937, 19] on icon "button" at bounding box center [932, 16] width 27 height 27
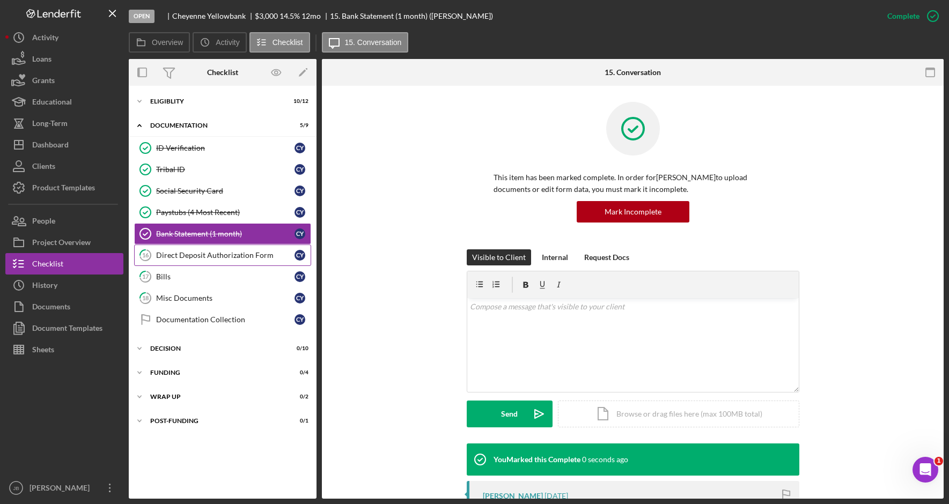
click at [229, 250] on link "16 Direct Deposit Authorization Form C Y" at bounding box center [222, 255] width 177 height 21
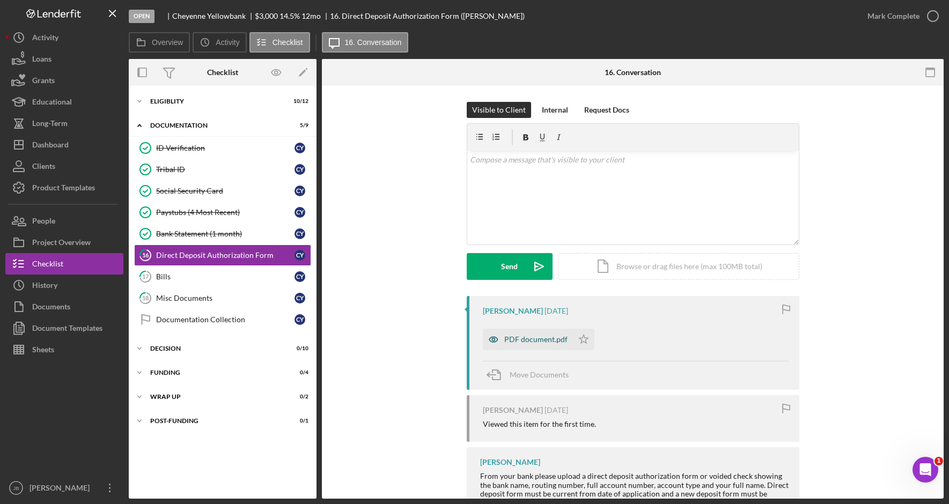
click at [542, 342] on div "PDF document.pdf" at bounding box center [535, 339] width 63 height 9
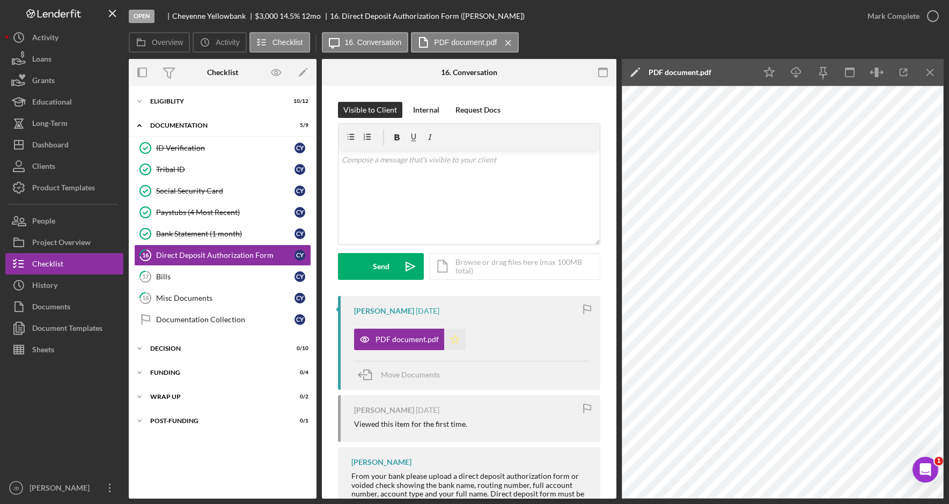
click at [445, 337] on icon "Icon/Star" at bounding box center [454, 339] width 21 height 21
click at [929, 16] on icon "button" at bounding box center [932, 16] width 27 height 27
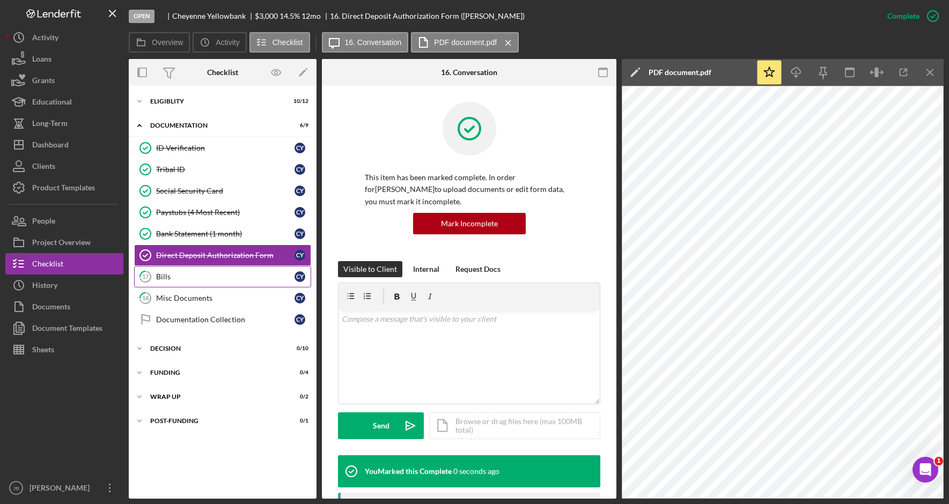
click at [227, 280] on div "Bills" at bounding box center [225, 276] width 138 height 9
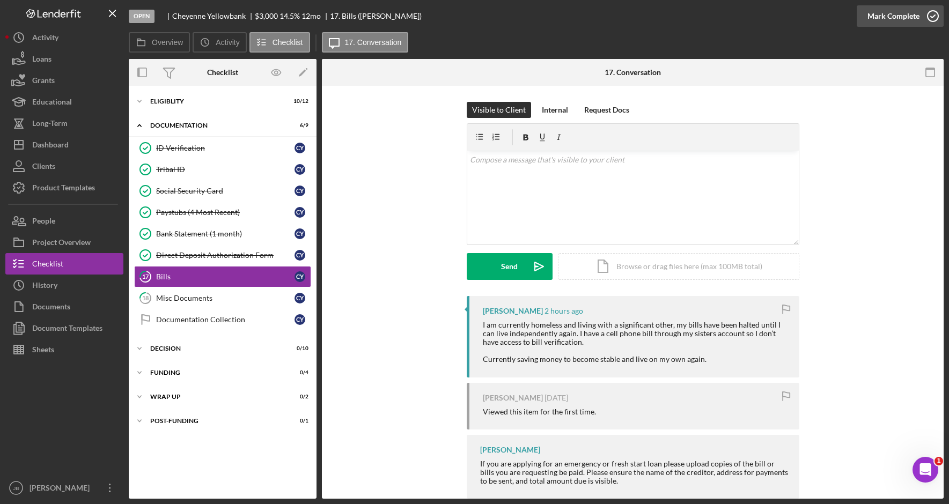
click at [932, 19] on icon "button" at bounding box center [932, 16] width 27 height 27
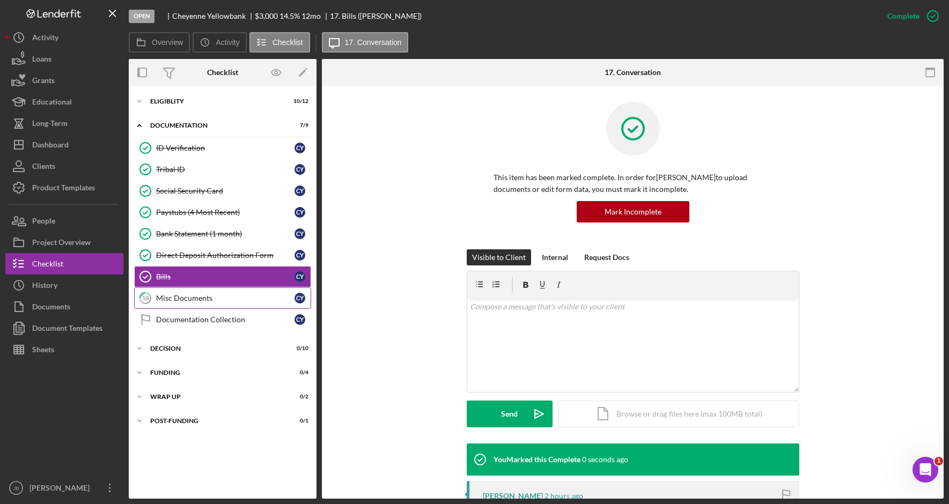
click at [247, 302] on div "Misc Documents" at bounding box center [225, 298] width 138 height 9
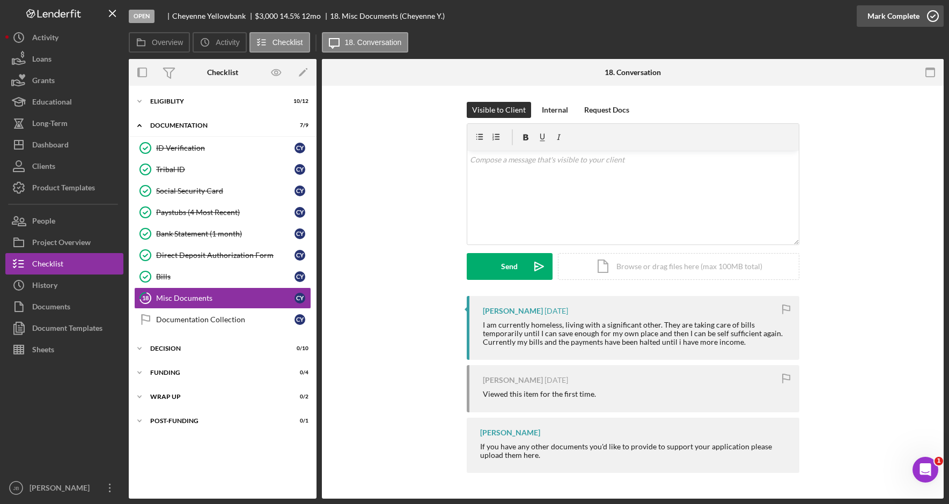
click at [931, 14] on icon "button" at bounding box center [932, 16] width 27 height 27
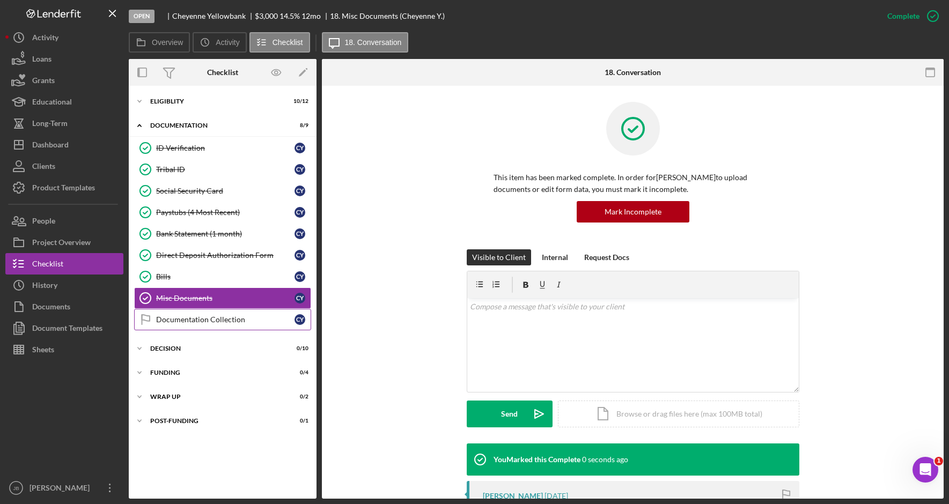
click at [188, 314] on link "Documentation Collection Documentation Collection C Y" at bounding box center [222, 319] width 177 height 21
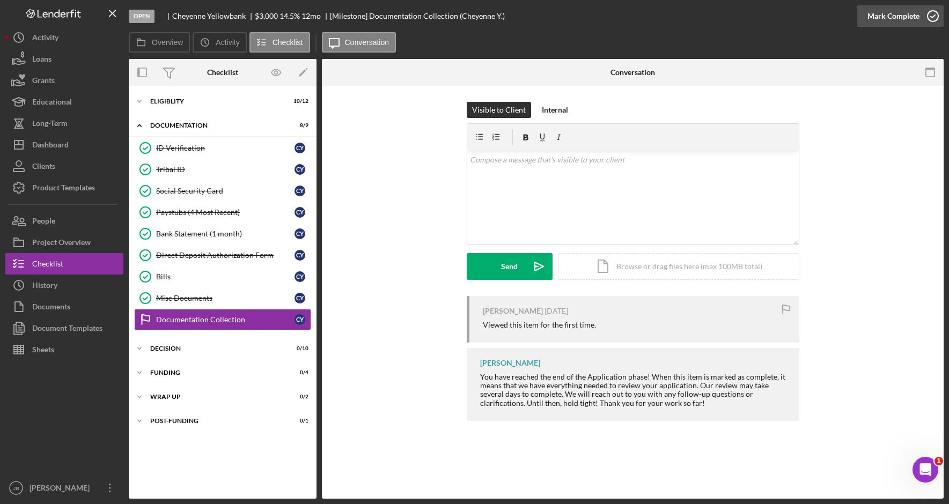
click at [931, 19] on icon "button" at bounding box center [932, 16] width 27 height 27
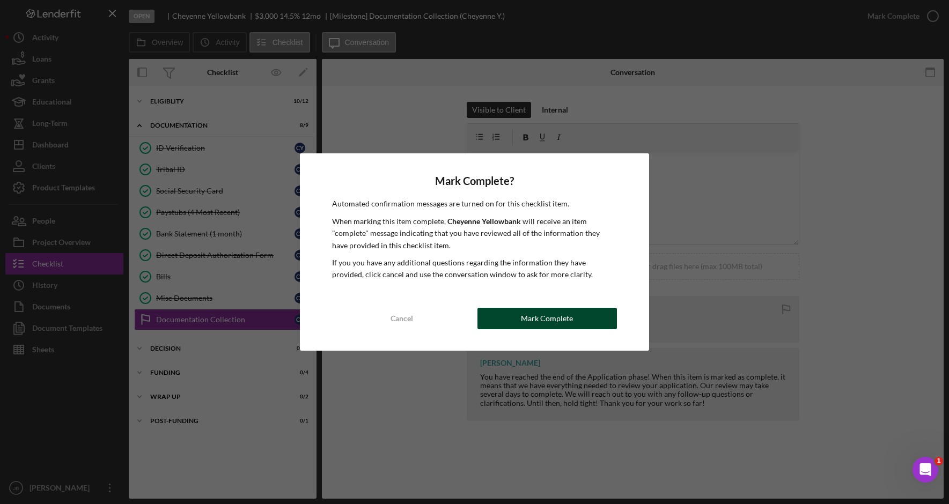
click at [515, 311] on button "Mark Complete" at bounding box center [546, 318] width 139 height 21
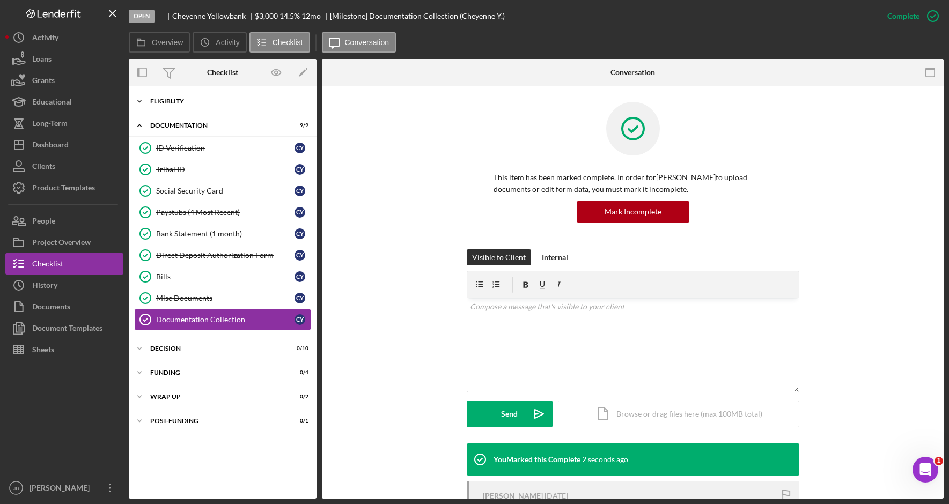
click at [174, 99] on div "Eligiblity" at bounding box center [226, 101] width 153 height 6
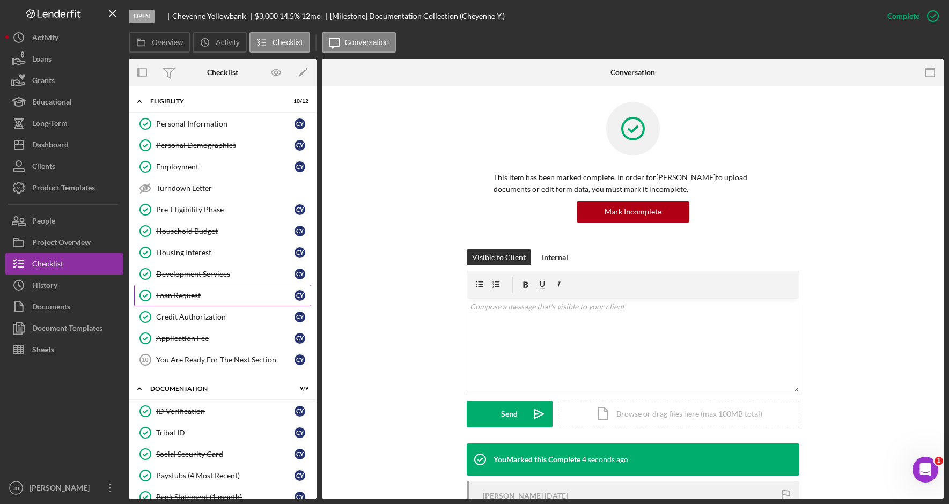
click at [214, 297] on div "Loan Request" at bounding box center [225, 295] width 138 height 9
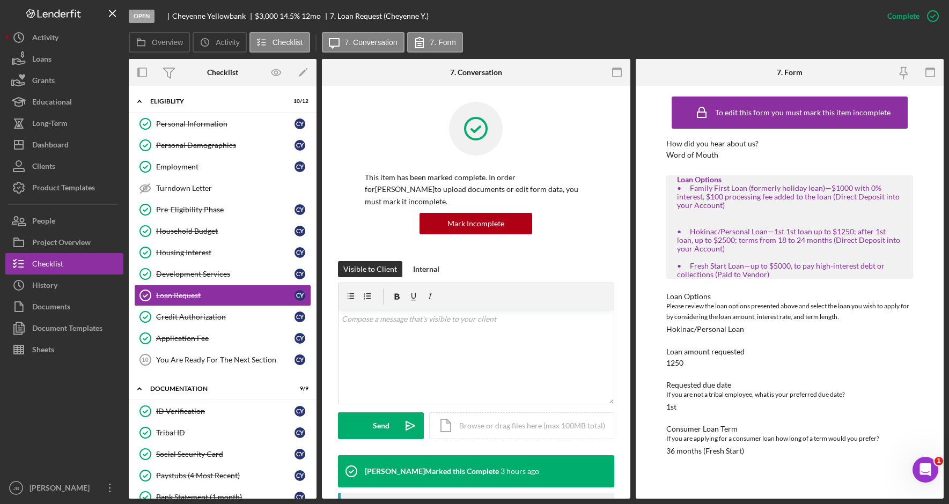
click at [483, 17] on div "Open [PERSON_NAME] $3,000 $3,000 14.5 % 12 mo 7. Loan Request (Cheyenne Y.)" at bounding box center [502, 16] width 747 height 32
click at [204, 313] on div "Credit Authorization" at bounding box center [225, 317] width 138 height 9
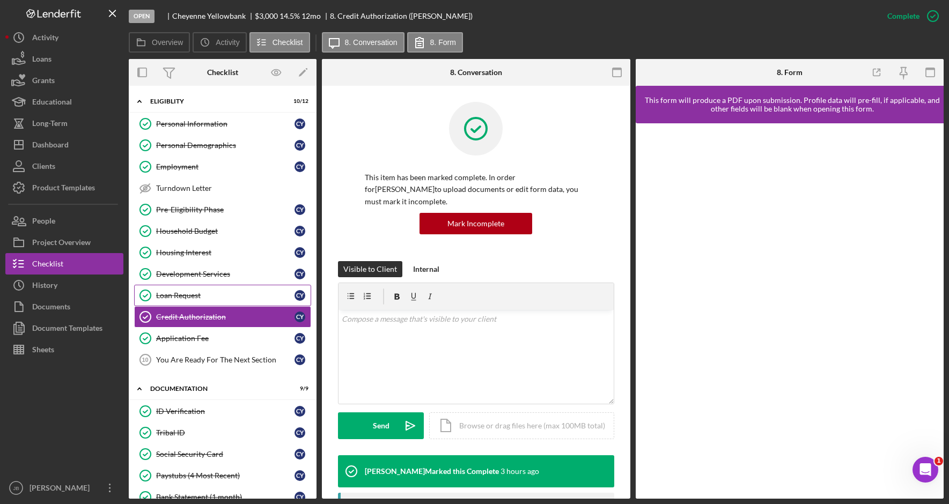
click at [210, 291] on div "Loan Request" at bounding box center [225, 295] width 138 height 9
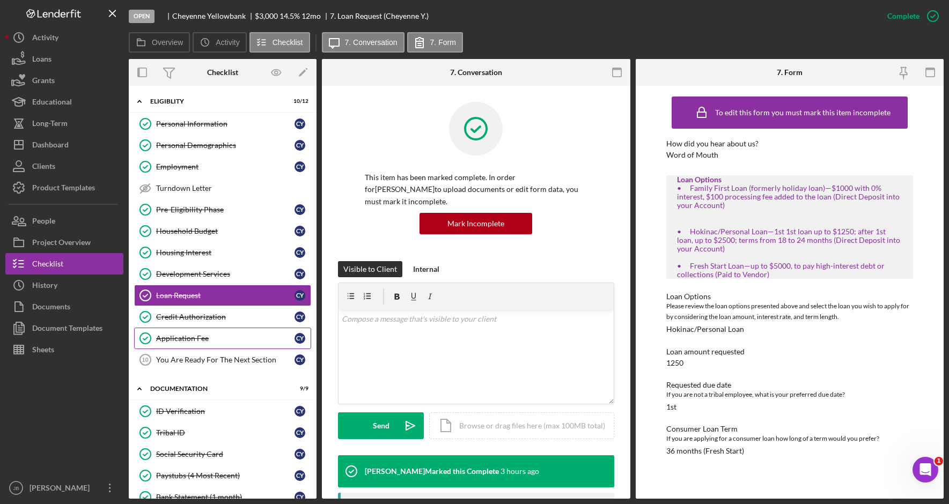
click at [210, 338] on div "Application Fee" at bounding box center [225, 338] width 138 height 9
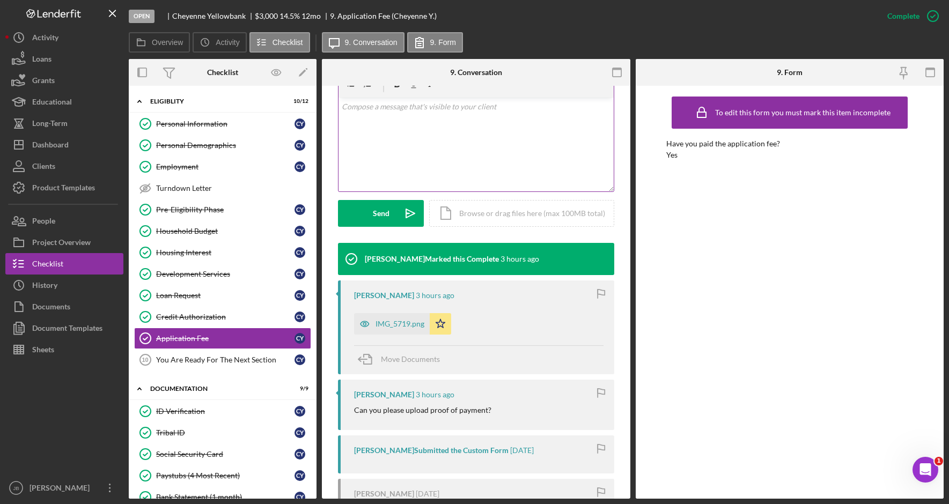
scroll to position [214, 0]
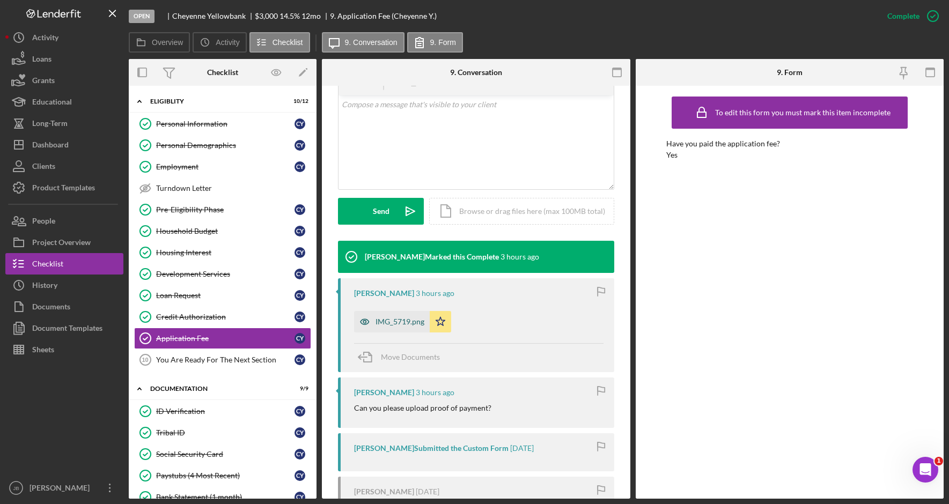
click at [417, 329] on div "IMG_5719.png" at bounding box center [392, 321] width 76 height 21
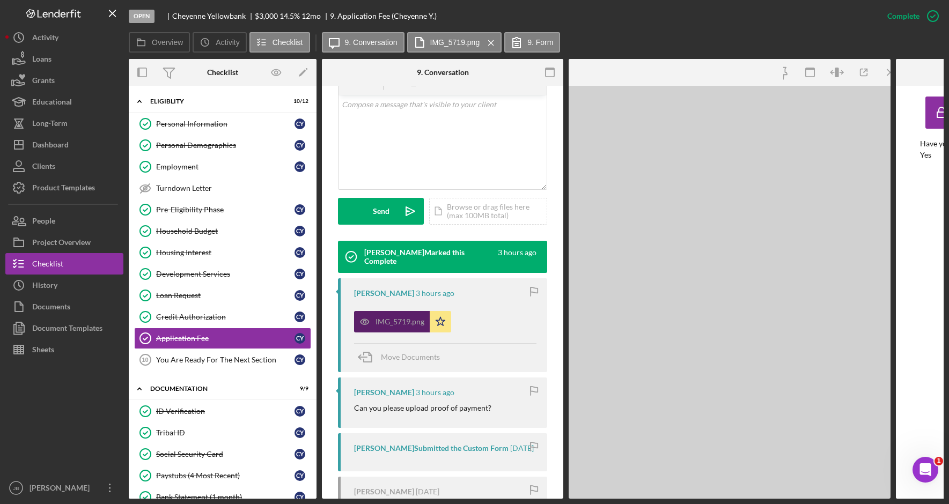
scroll to position [226, 0]
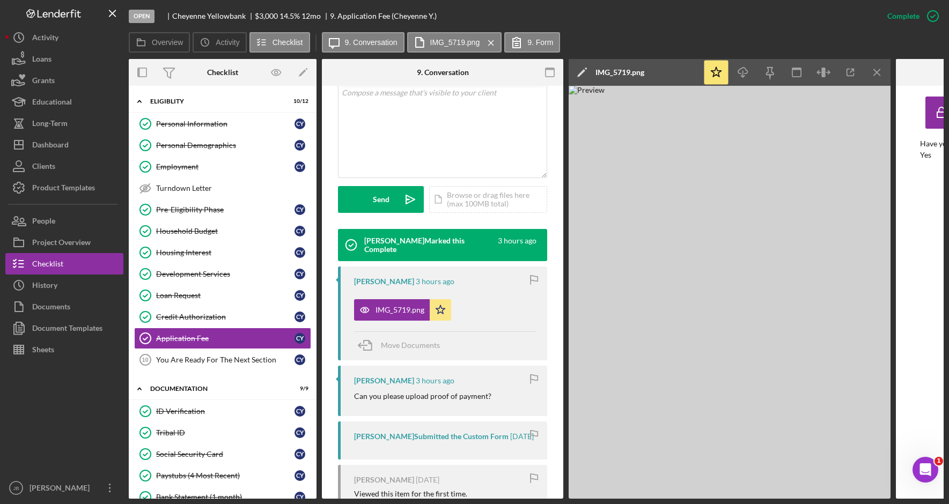
click at [608, 39] on div "Overview Icon/History Activity Checklist Icon/Message 9. Conversation IMG_5719.…" at bounding box center [536, 42] width 815 height 21
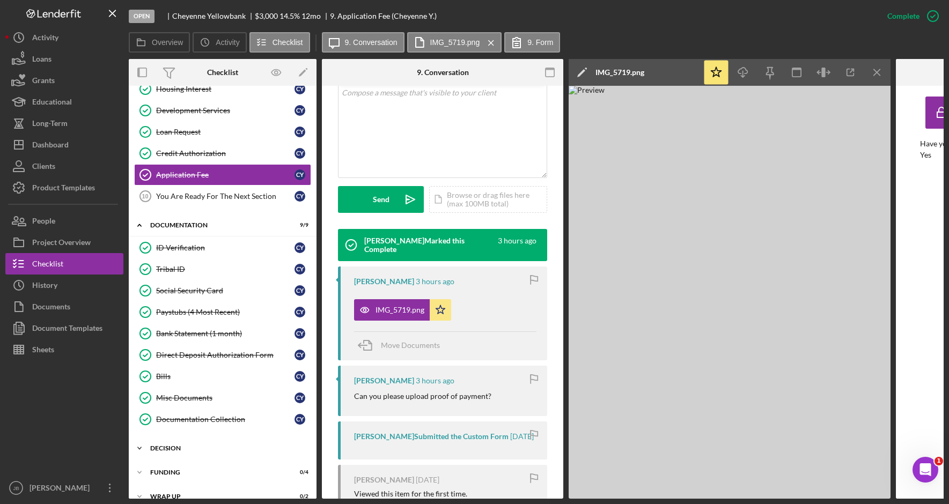
scroll to position [205, 0]
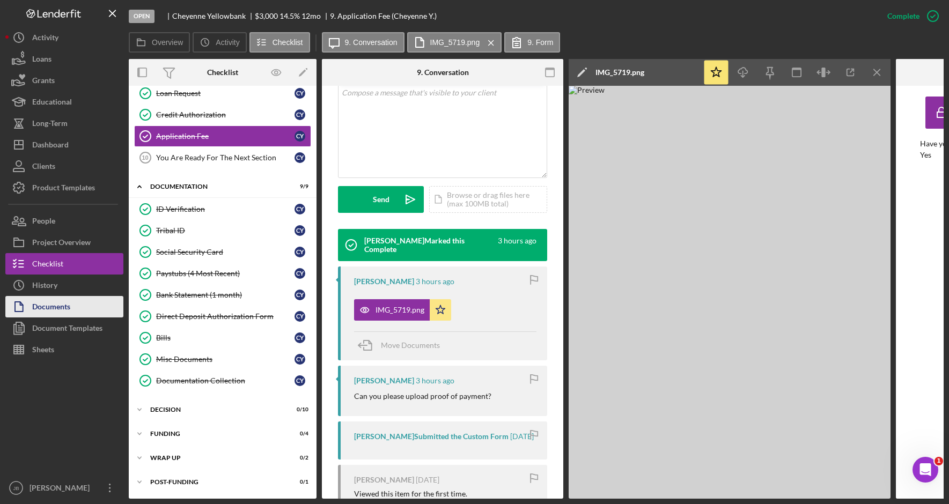
click at [112, 314] on button "Documents" at bounding box center [64, 306] width 118 height 21
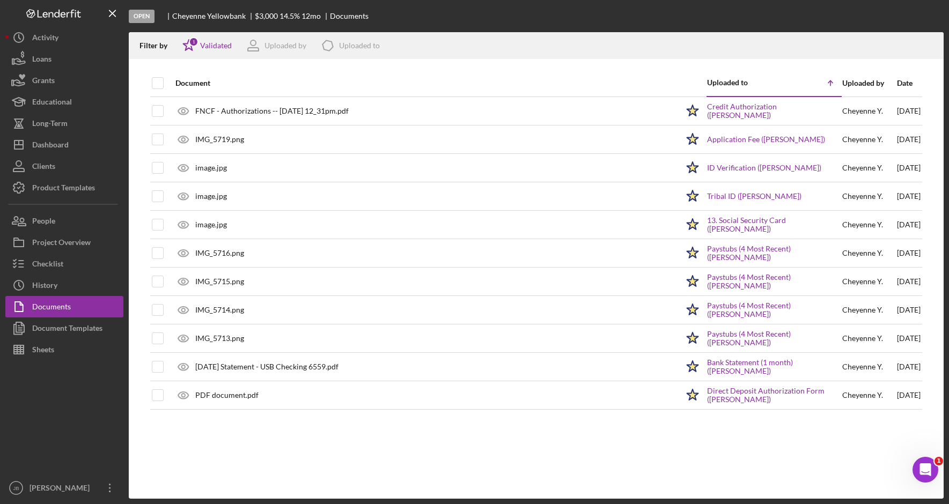
click at [160, 90] on div at bounding box center [158, 83] width 12 height 26
click at [164, 86] on th at bounding box center [166, 83] width 5 height 27
click at [160, 85] on input "checkbox" at bounding box center [157, 83] width 11 height 11
checkbox input "true"
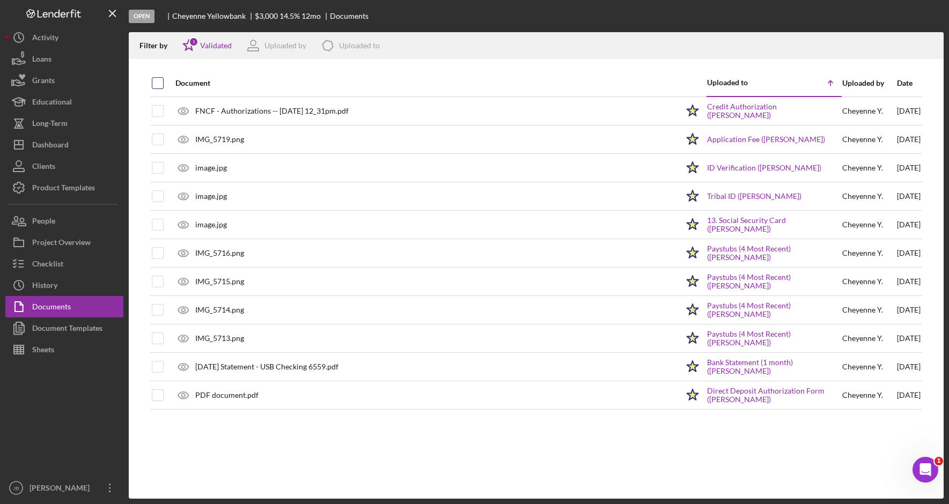
checkbox input "true"
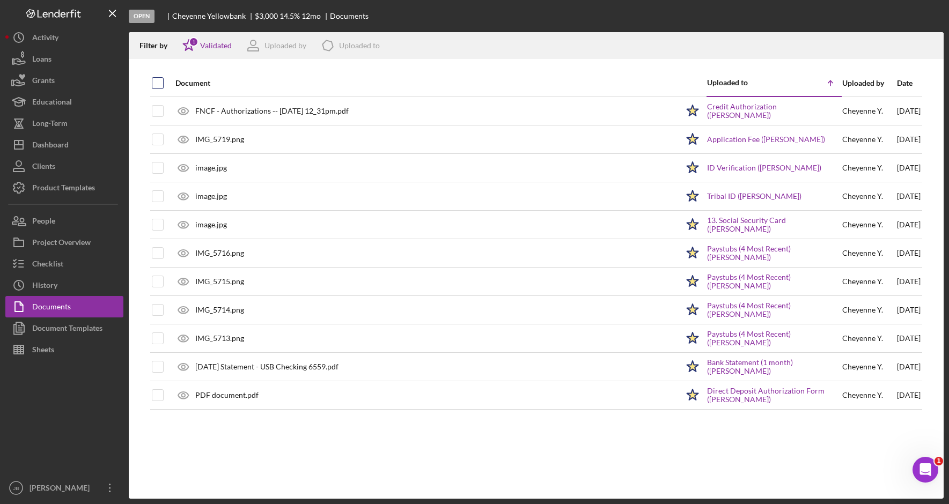
checkbox input "true"
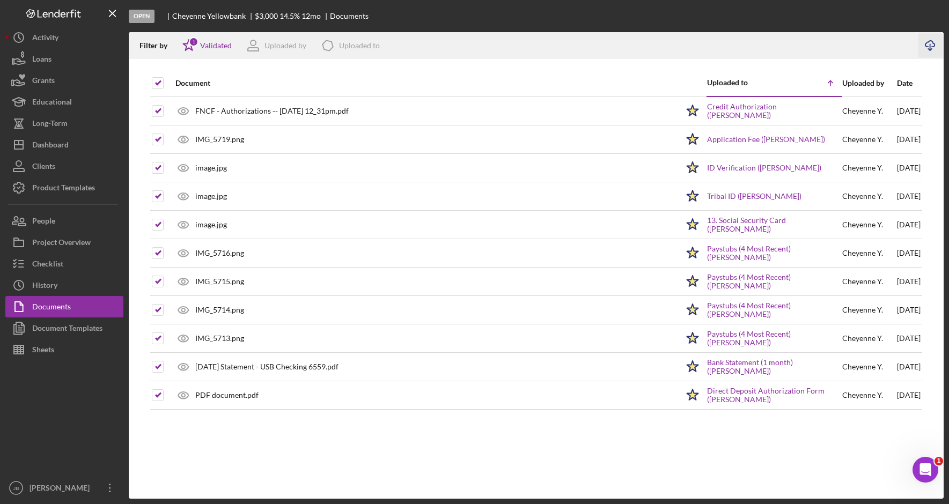
click at [932, 48] on icon "Icon/Download" at bounding box center [930, 46] width 24 height 24
click at [584, 64] on div at bounding box center [536, 64] width 815 height 11
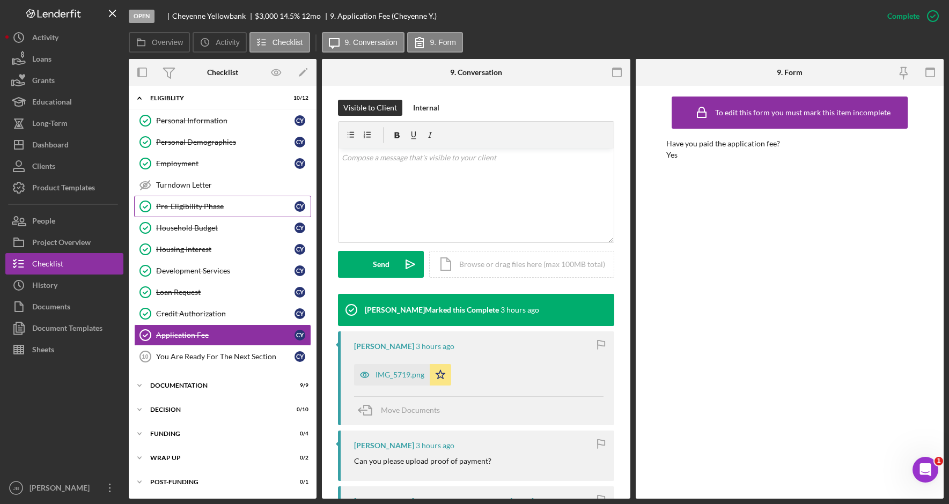
scroll to position [161, 0]
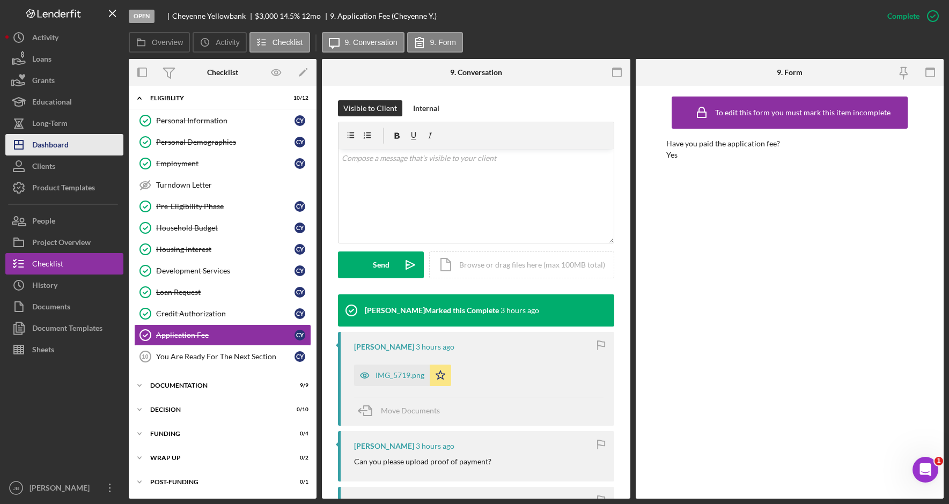
click at [88, 149] on button "Icon/Dashboard Dashboard" at bounding box center [64, 144] width 118 height 21
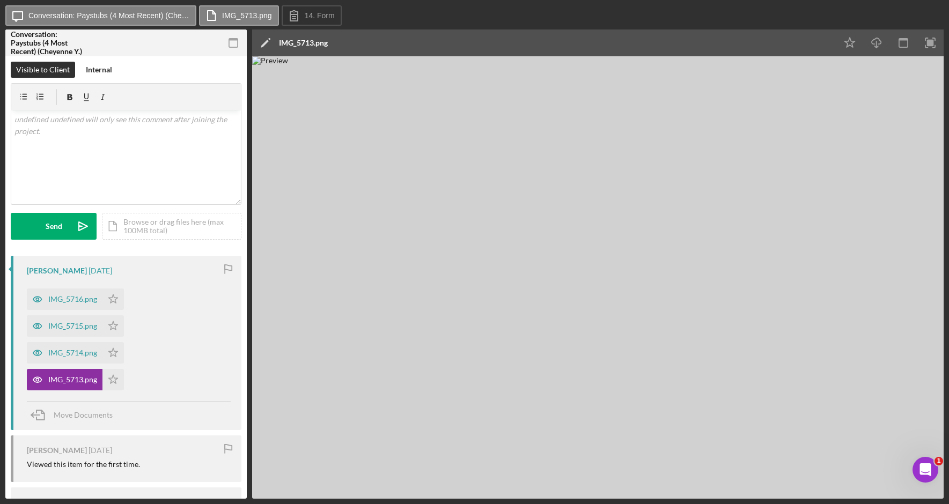
drag, startPoint x: 648, startPoint y: 362, endPoint x: 811, endPoint y: 360, distance: 163.6
click at [811, 360] on img at bounding box center [597, 277] width 691 height 442
click at [436, 190] on img at bounding box center [597, 277] width 691 height 442
click at [65, 348] on div "IMG_5714.png" at bounding box center [65, 352] width 76 height 21
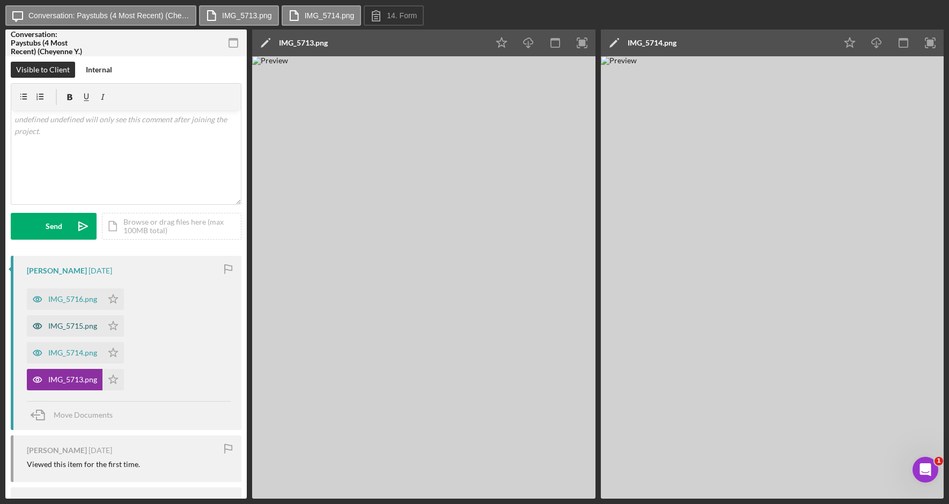
click at [72, 324] on div "IMG_5715.png" at bounding box center [72, 326] width 49 height 9
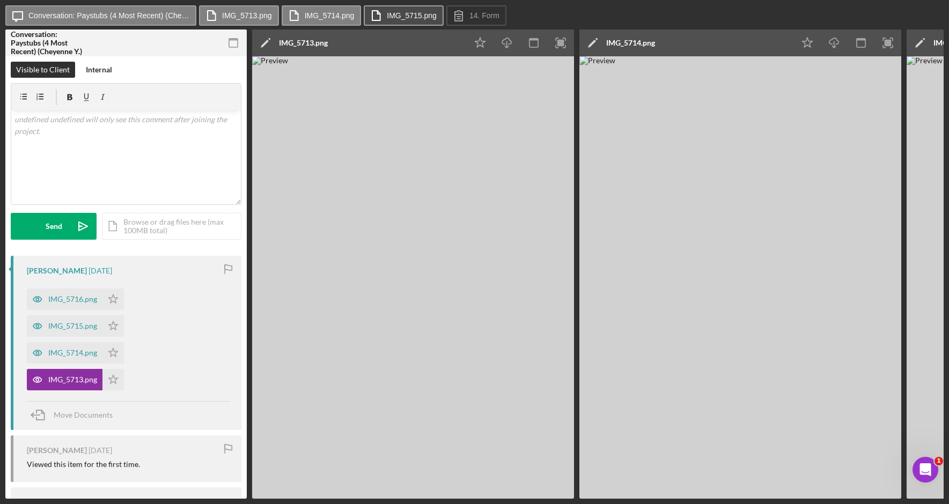
click at [438, 16] on button "IMG_5715.png" at bounding box center [404, 15] width 80 height 20
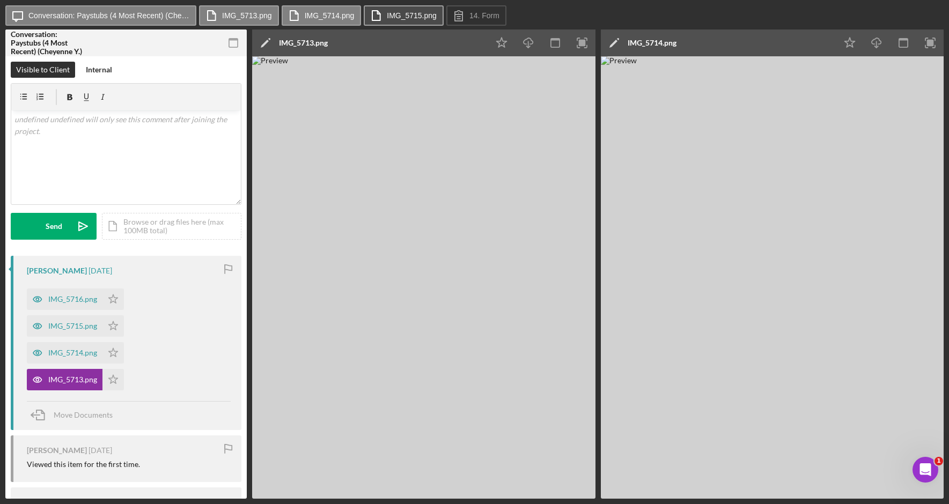
click at [378, 17] on icon at bounding box center [375, 15] width 27 height 27
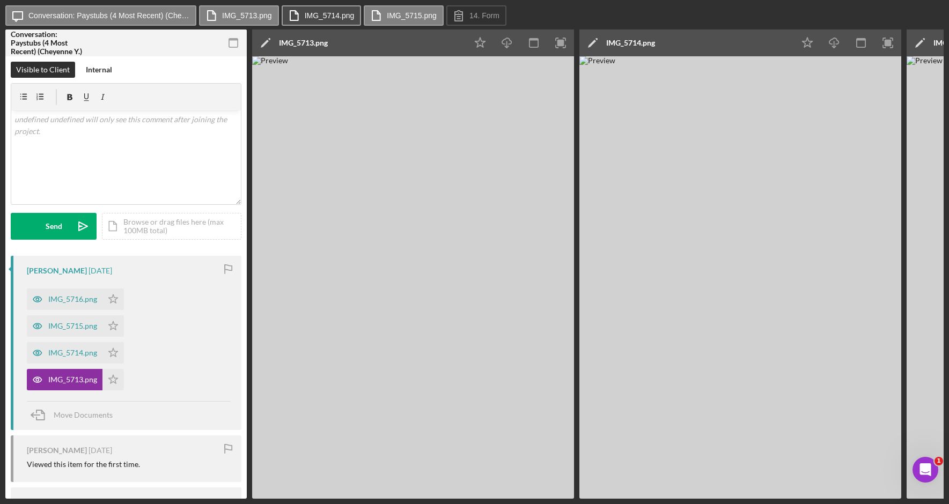
click at [354, 20] on button "IMG_5714.png" at bounding box center [322, 15] width 80 height 20
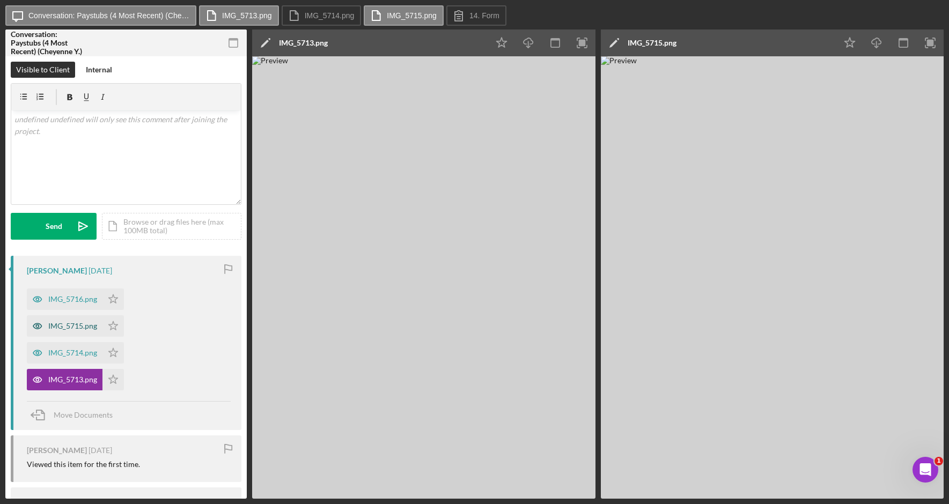
click at [72, 327] on div "IMG_5715.png" at bounding box center [72, 326] width 49 height 9
click at [72, 325] on div "IMG_5715.png" at bounding box center [72, 326] width 49 height 9
click at [68, 302] on div "IMG_5716.png" at bounding box center [72, 299] width 49 height 9
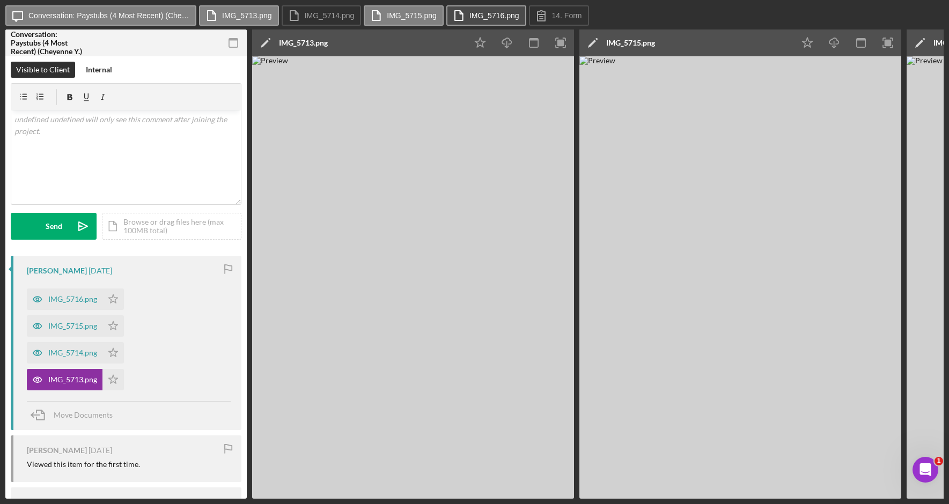
click at [482, 17] on label "IMG_5716.png" at bounding box center [494, 15] width 50 height 9
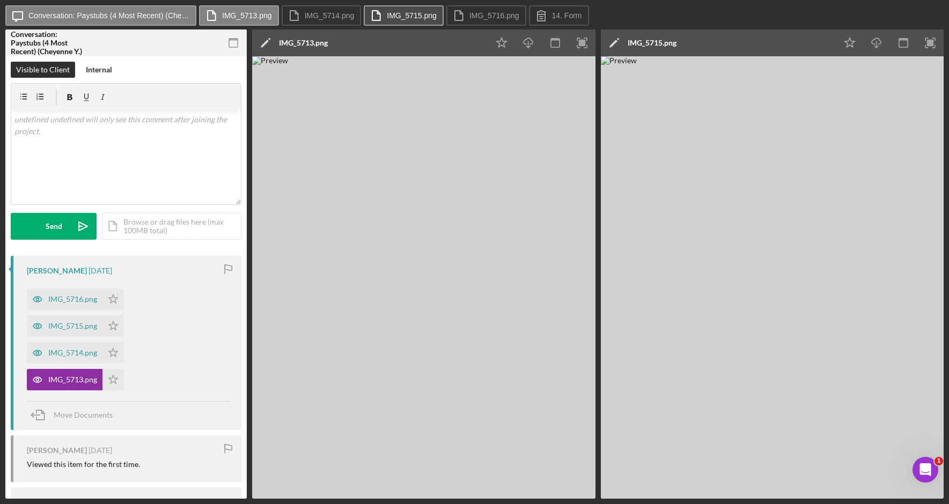
click at [428, 18] on label "IMG_5715.png" at bounding box center [412, 15] width 50 height 9
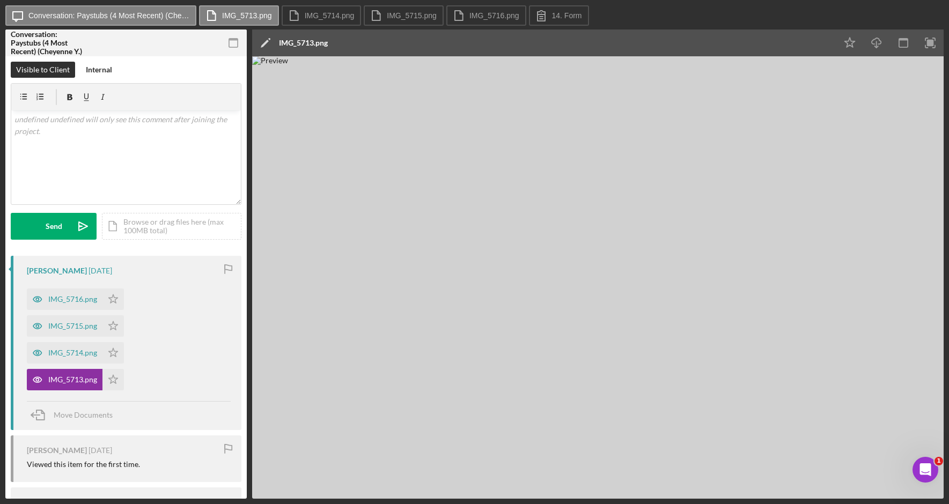
click at [178, 54] on div at bounding box center [206, 42] width 80 height 27
click at [27, 14] on icon "Icon/Message" at bounding box center [17, 15] width 27 height 27
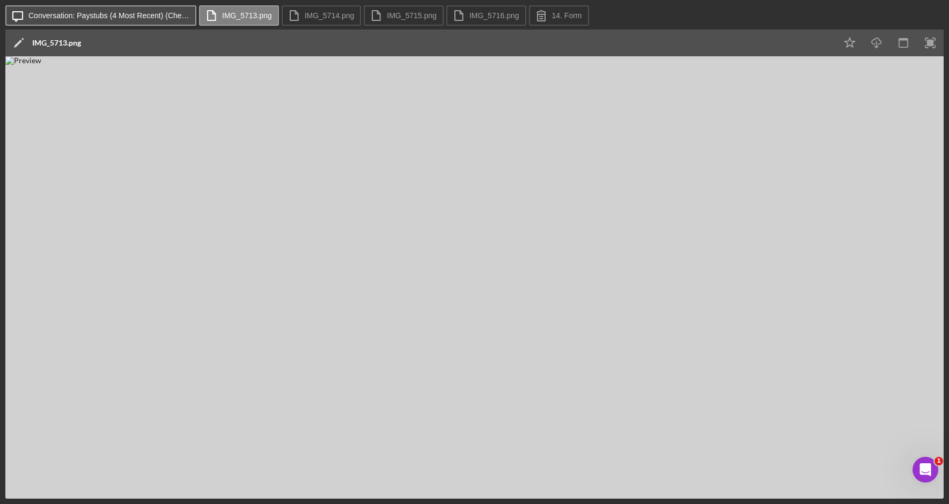
click at [30, 14] on button "Icon/Message Conversation: Paystubs (4 Most Recent) (Cheyenne Y.)" at bounding box center [100, 15] width 191 height 20
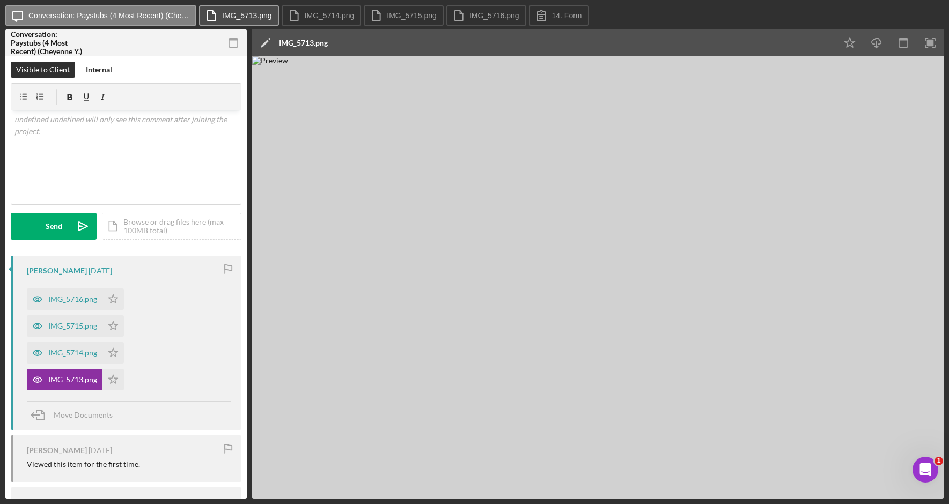
click at [207, 9] on icon at bounding box center [211, 15] width 27 height 27
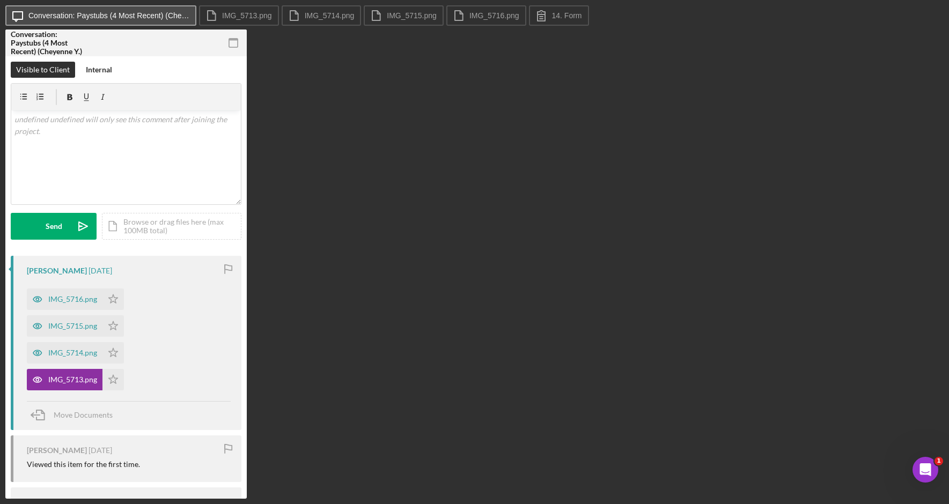
click at [174, 15] on label "Conversation: Paystubs (4 Most Recent) (Cheyenne Y.)" at bounding box center [108, 15] width 161 height 9
